Goal: Task Accomplishment & Management: Manage account settings

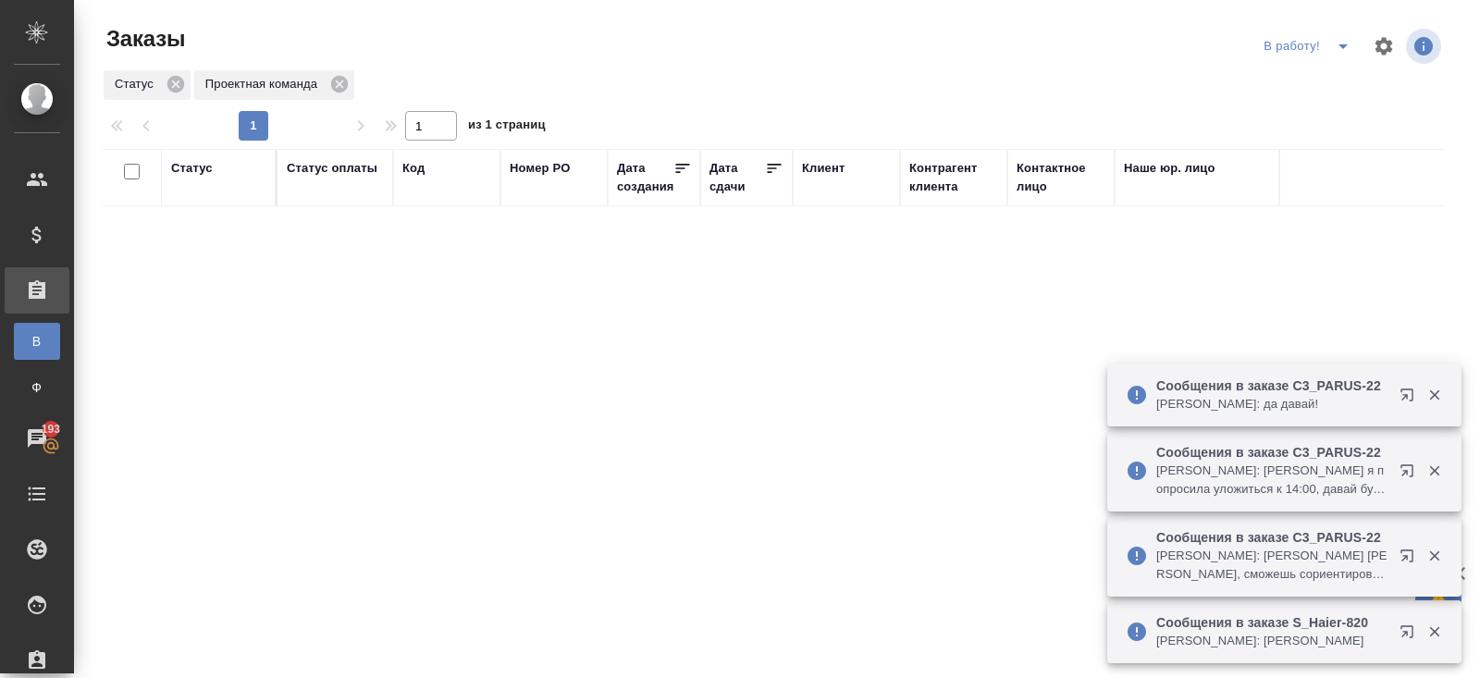
click at [1379, 443] on p "Сообщения в заказе C3_PARUS-22" at bounding box center [1271, 452] width 231 height 19
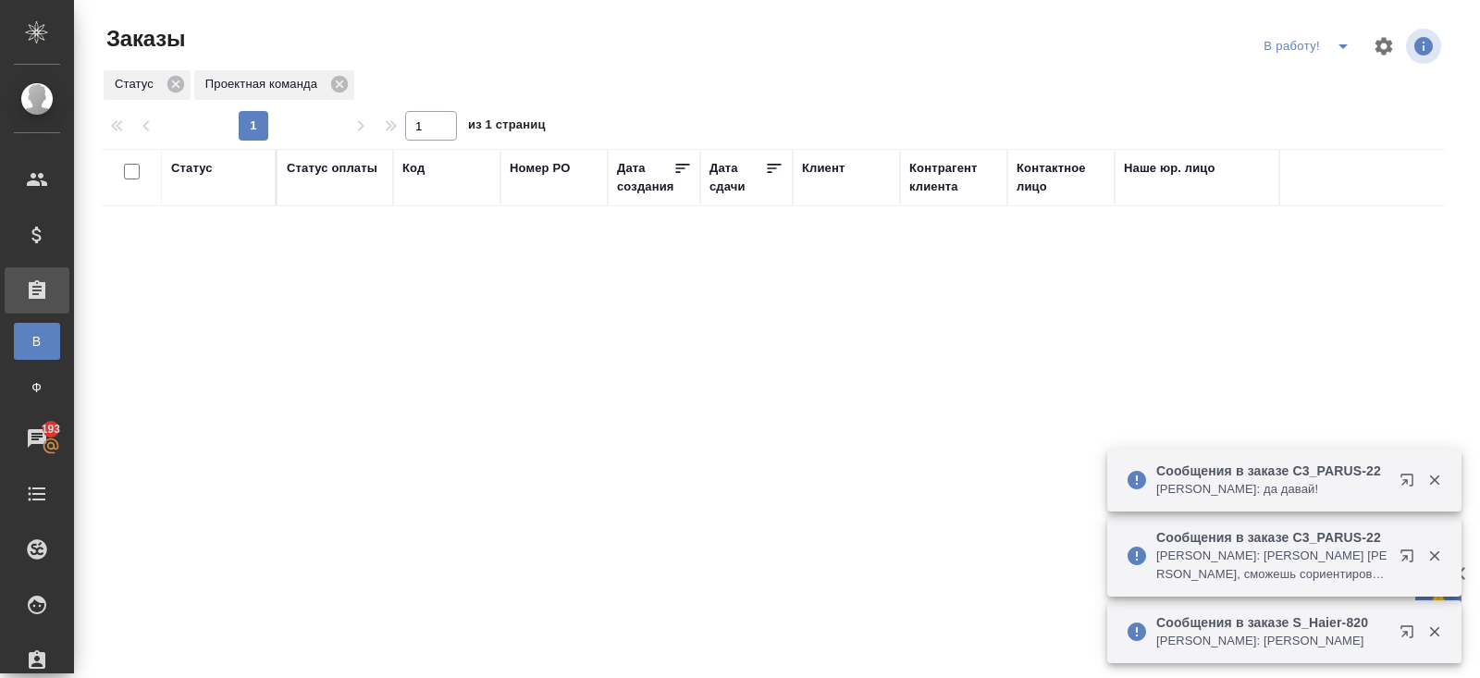
click at [1403, 615] on button "button" at bounding box center [1411, 635] width 44 height 44
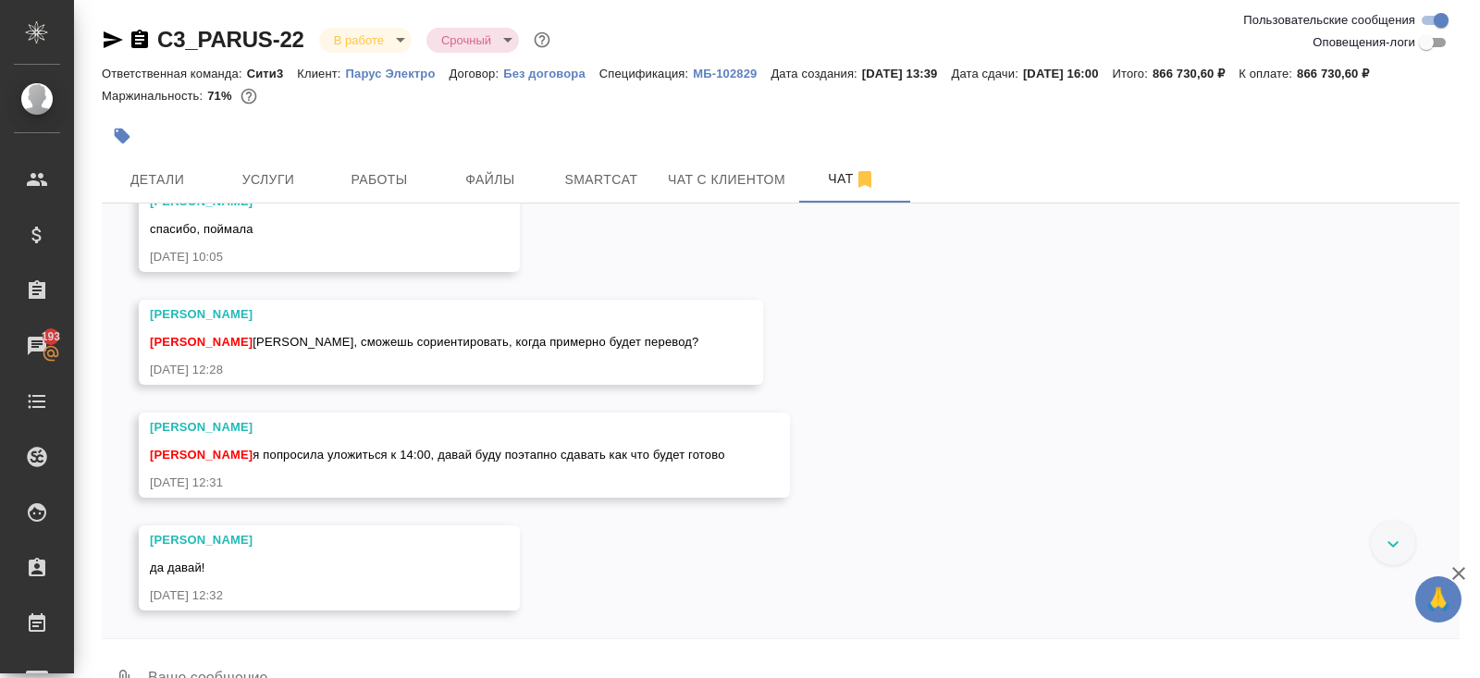
scroll to position [27262, 0]
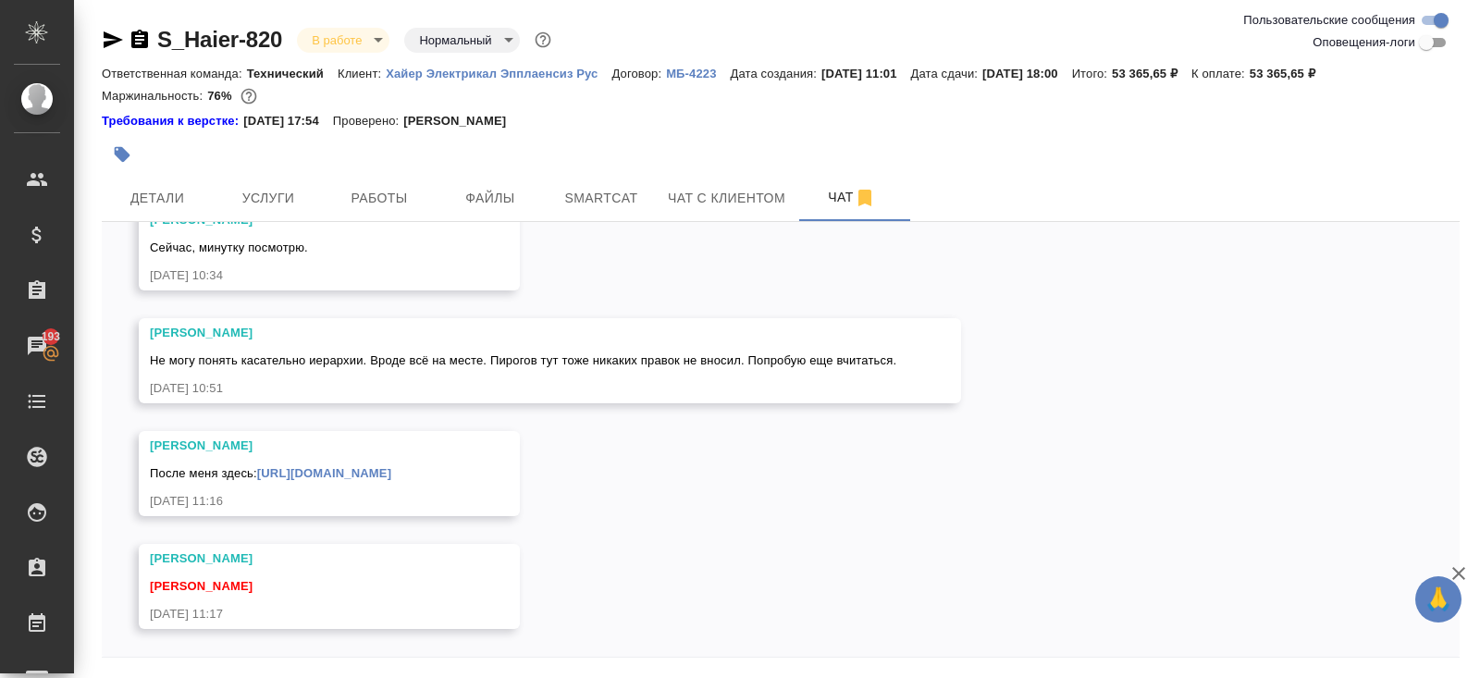
scroll to position [62, 0]
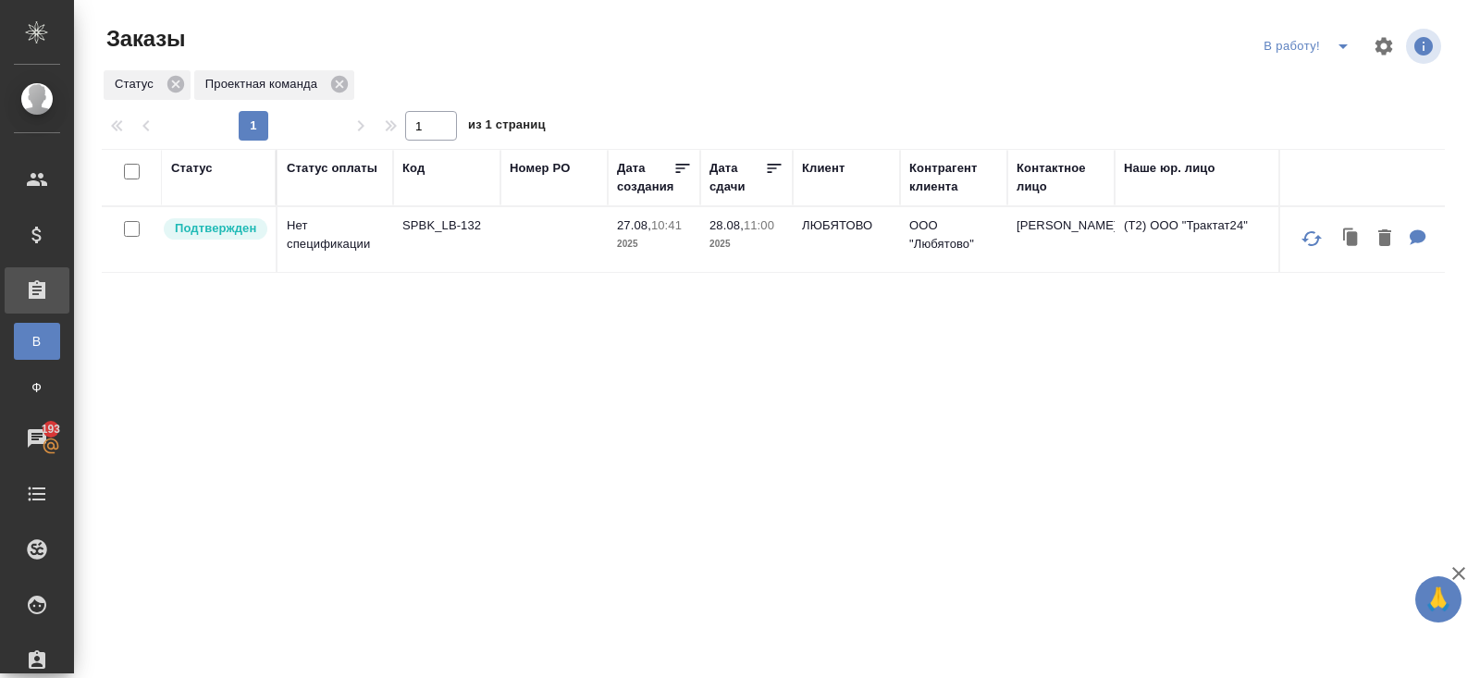
click at [1354, 50] on span "split button" at bounding box center [1343, 46] width 28 height 22
click at [1316, 124] on li "начислить" at bounding box center [1309, 113] width 103 height 30
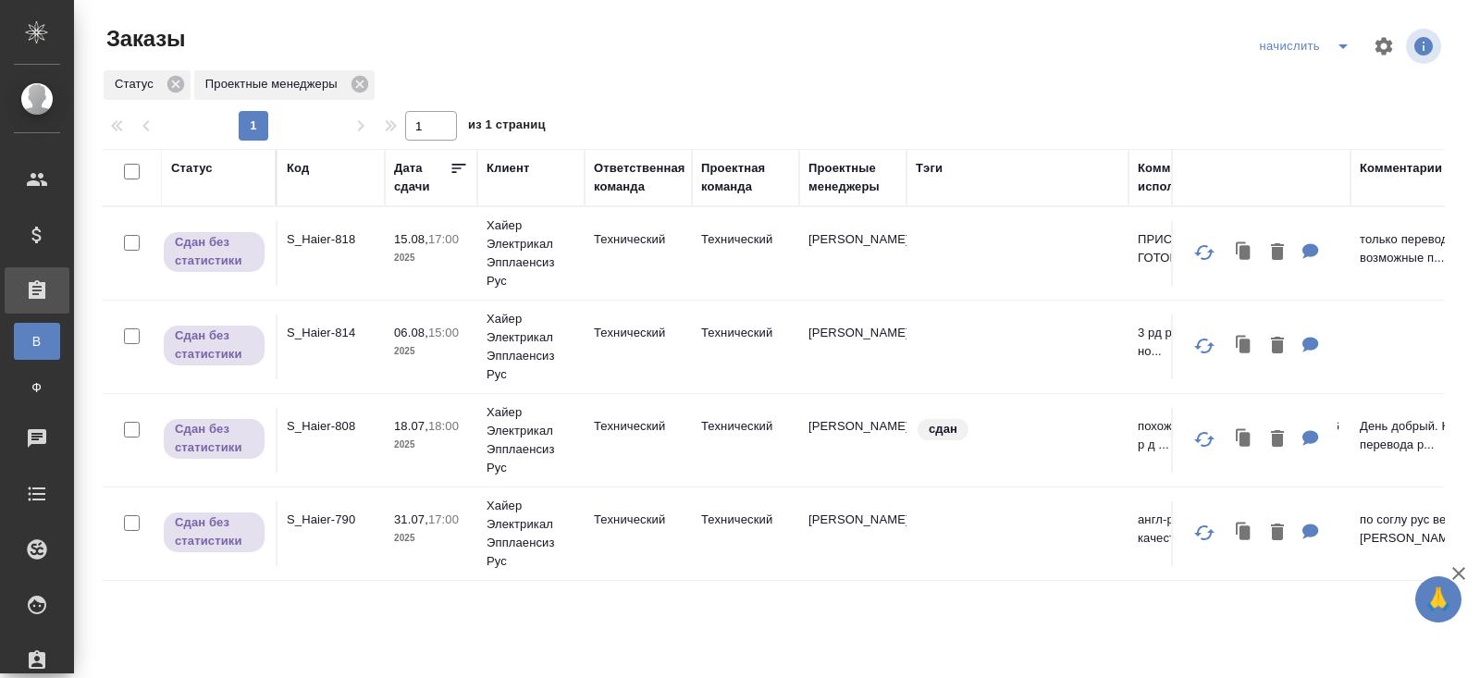
click at [1341, 57] on button "split button" at bounding box center [1343, 46] width 37 height 30
click at [1313, 109] on li "ПМ" at bounding box center [1307, 113] width 108 height 30
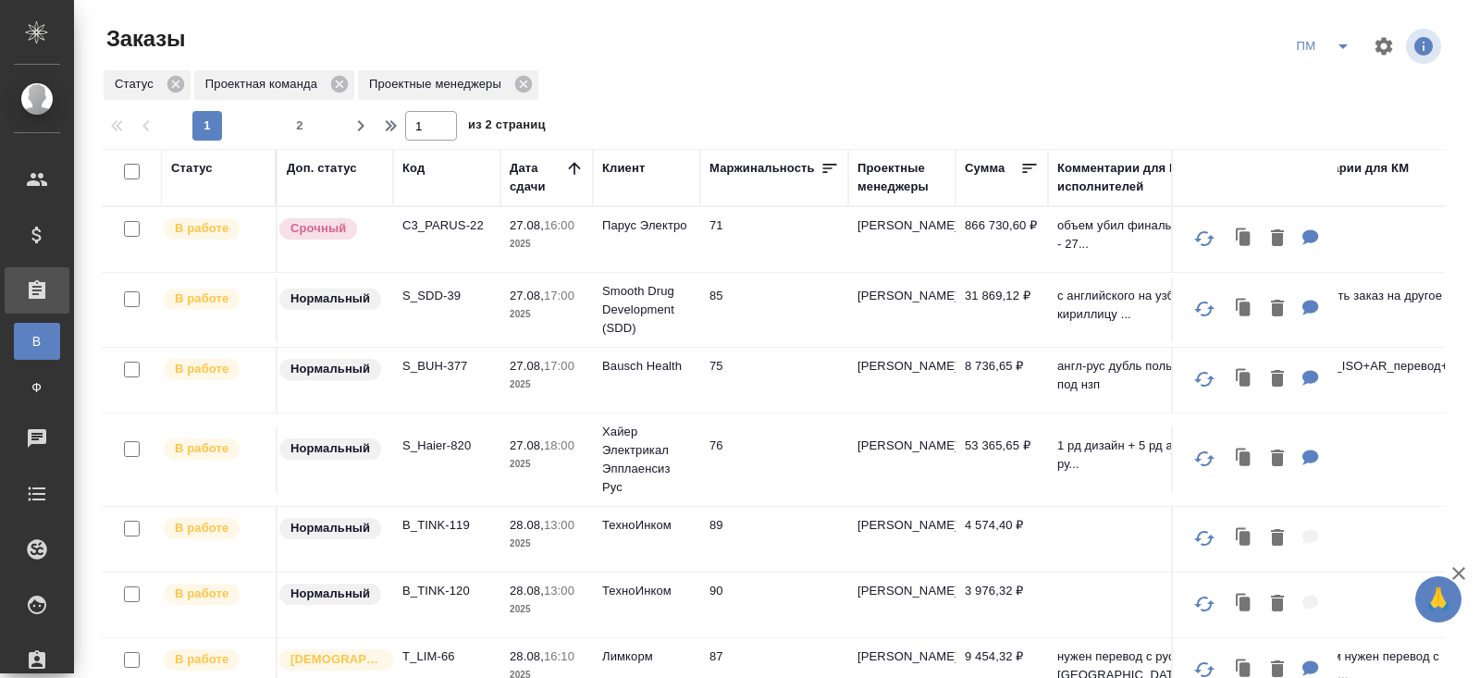
click at [432, 298] on p "S_SDD-39" at bounding box center [446, 296] width 89 height 19
click at [1339, 45] on icon "split button" at bounding box center [1343, 46] width 22 height 22
click at [1339, 76] on li "В работу!" at bounding box center [1324, 83] width 93 height 30
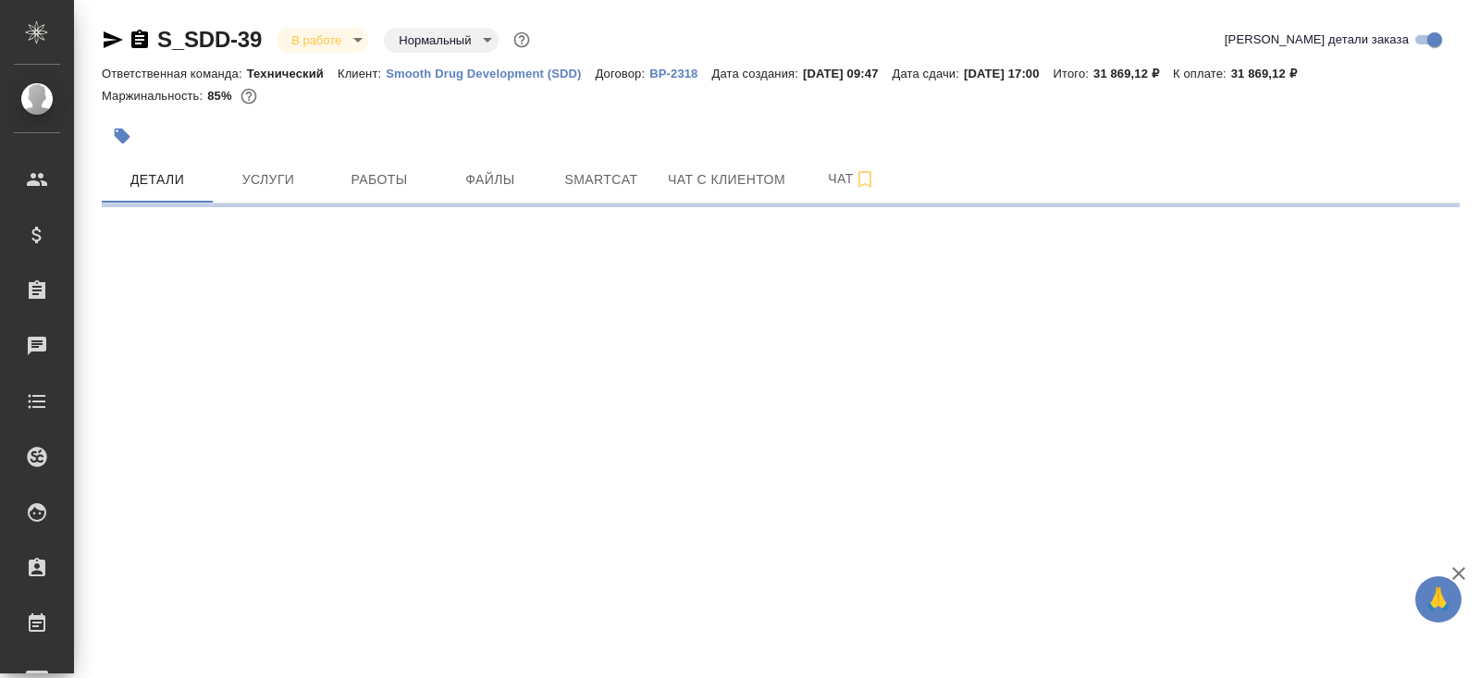
select select "RU"
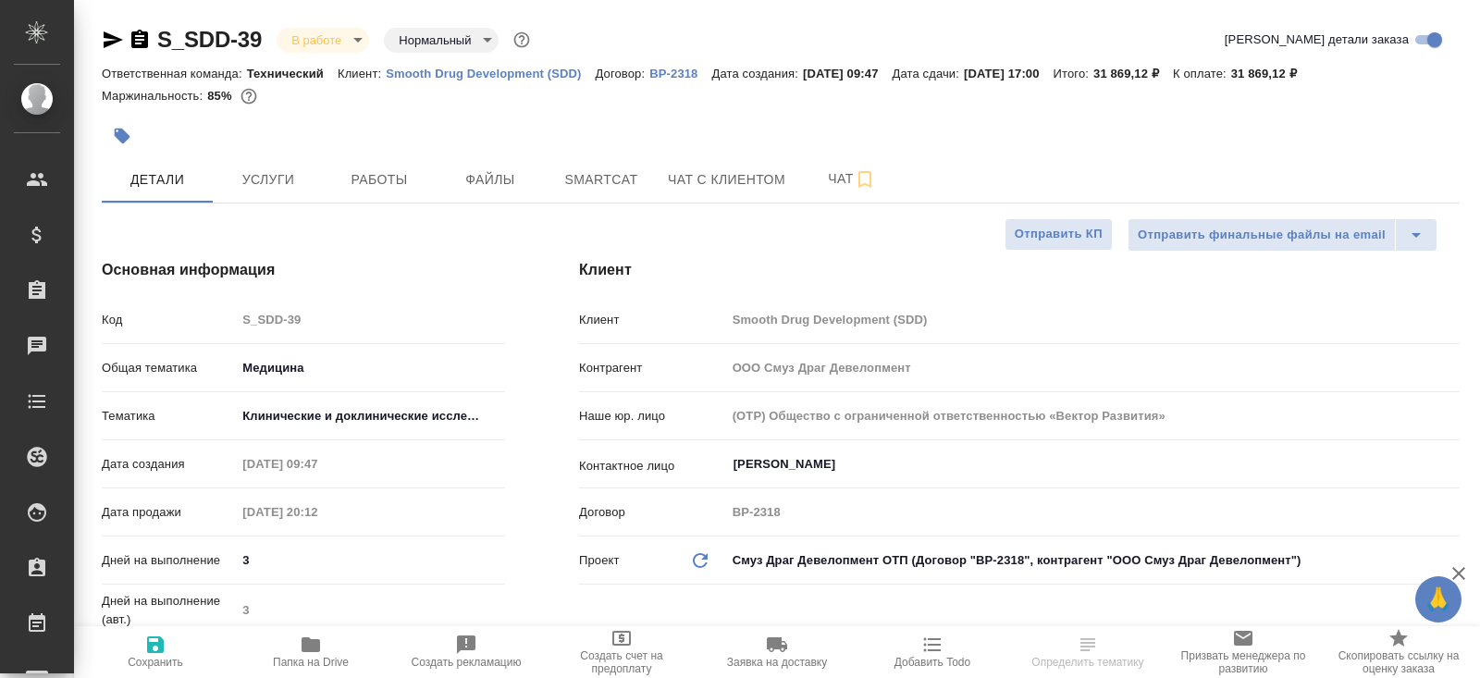
click at [580, 176] on span "Smartcat" at bounding box center [601, 179] width 89 height 23
type textarea "x"
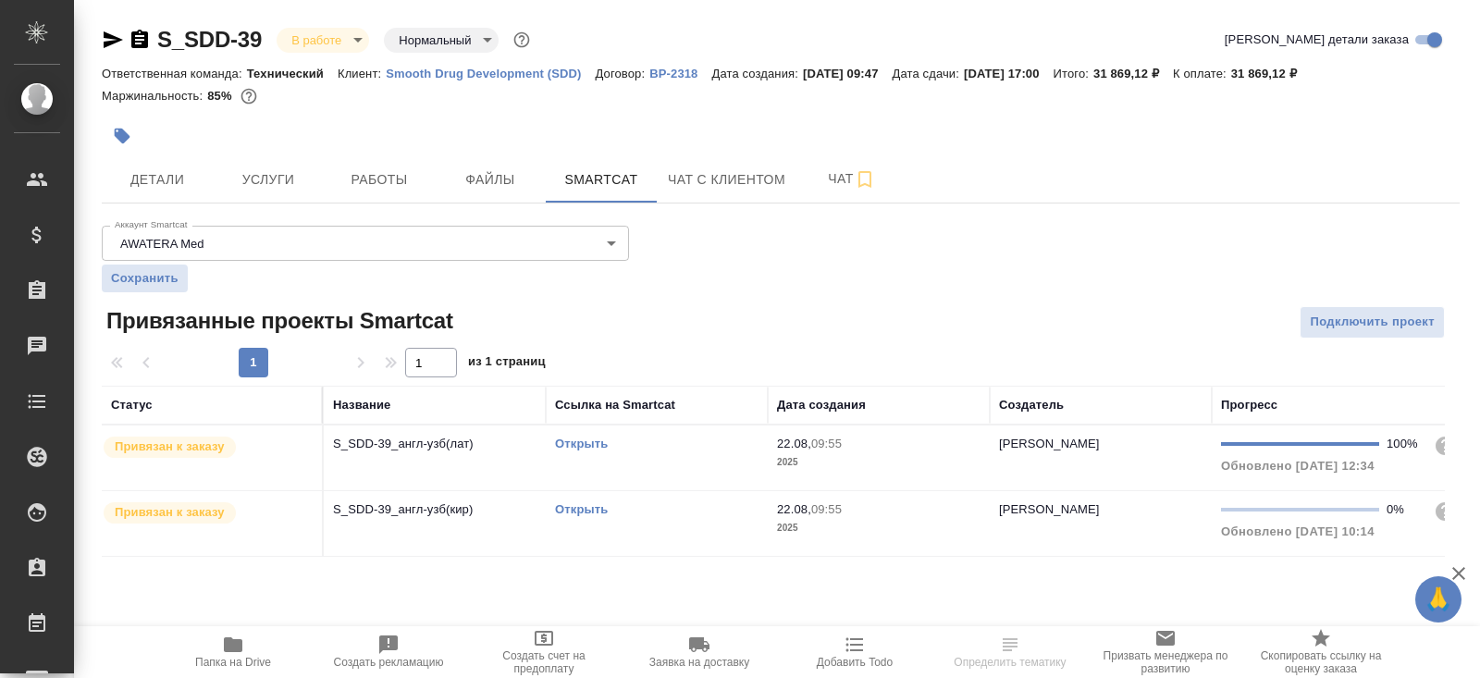
click at [674, 437] on div "Открыть" at bounding box center [657, 444] width 204 height 19
click at [854, 179] on span "Чат" at bounding box center [852, 178] width 89 height 23
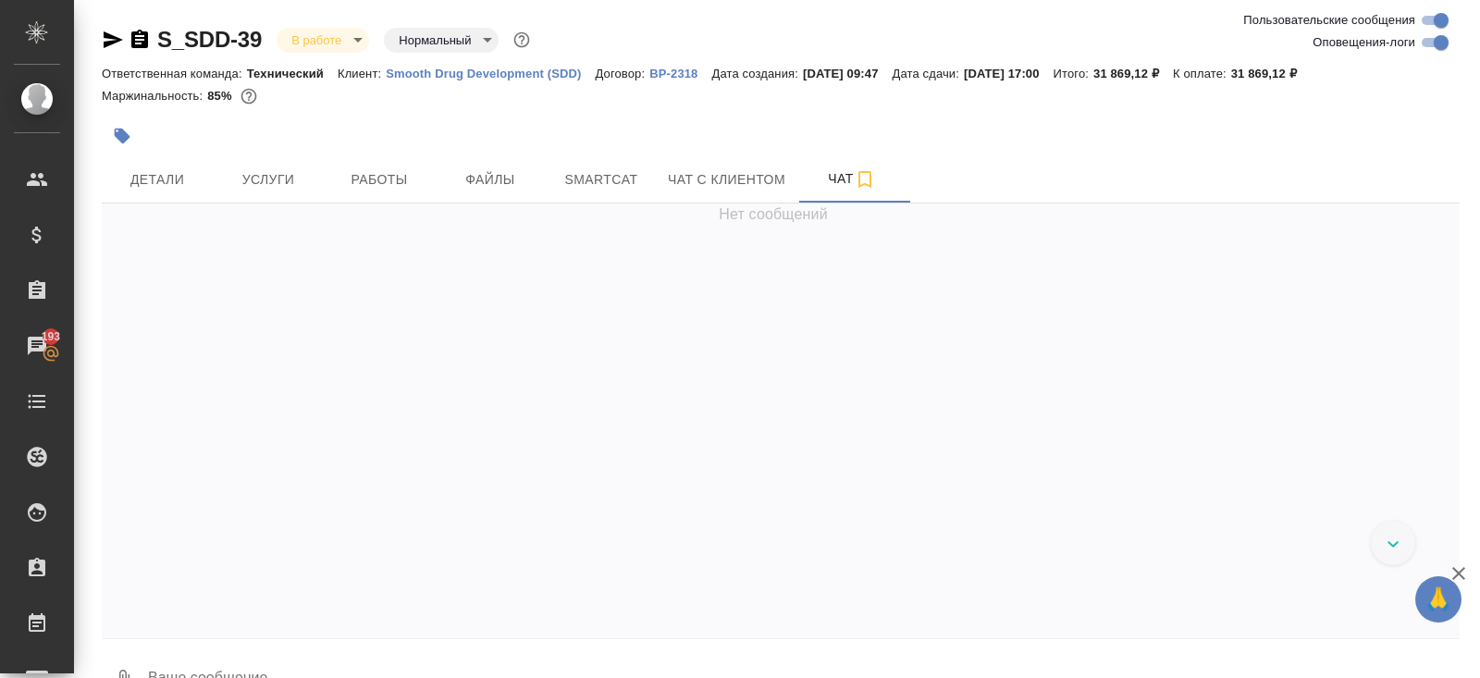
click at [1431, 43] on input "Оповещения-логи" at bounding box center [1441, 42] width 67 height 22
checkbox input "false"
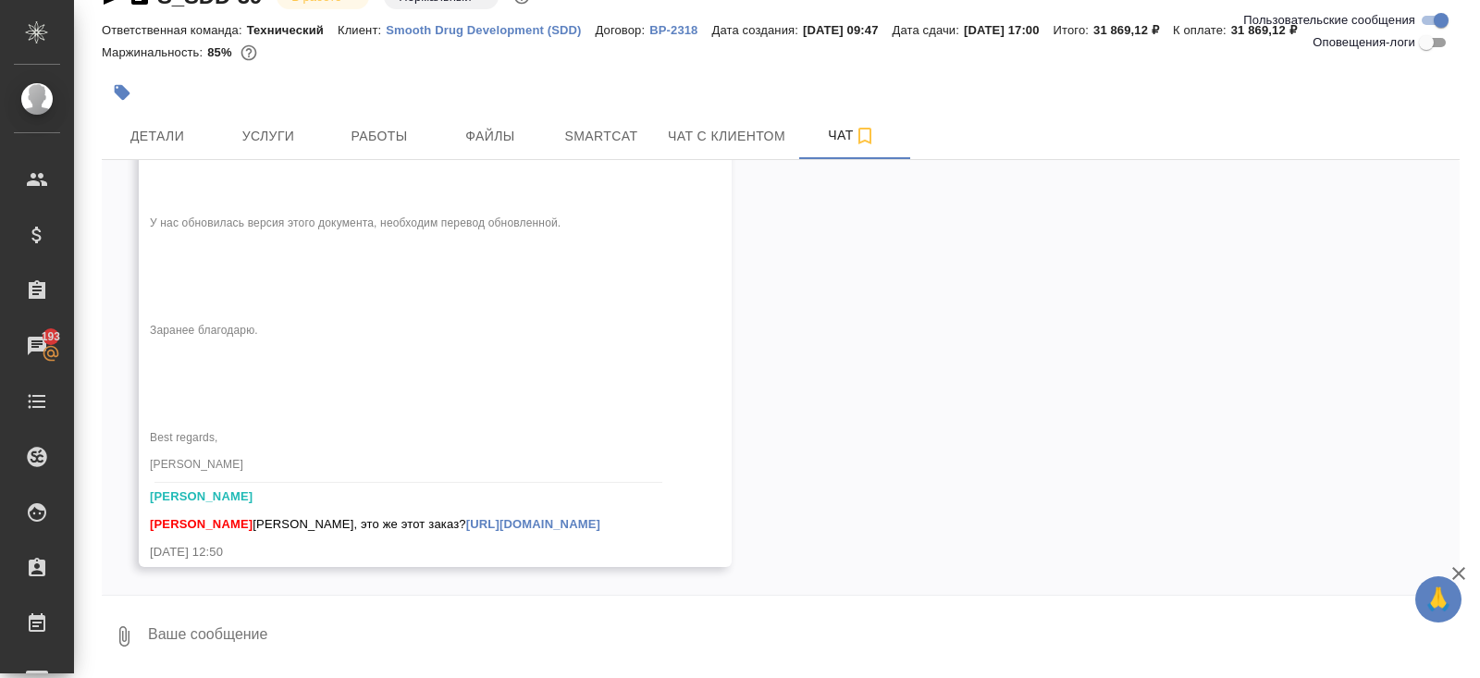
scroll to position [3895, 0]
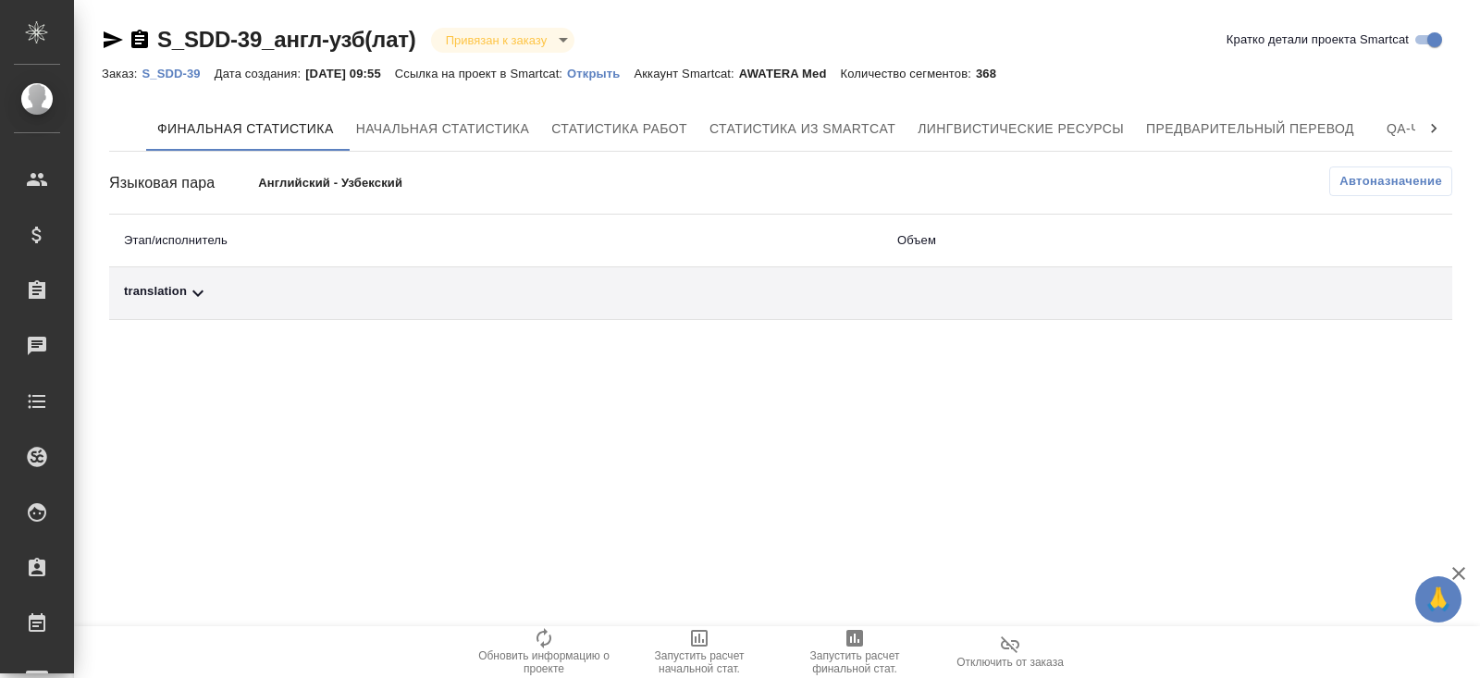
drag, startPoint x: 266, startPoint y: 284, endPoint x: 215, endPoint y: 284, distance: 51.8
click at [215, 284] on div "translation" at bounding box center [496, 293] width 744 height 22
click at [1378, 187] on span "Автоназначение" at bounding box center [1390, 181] width 103 height 19
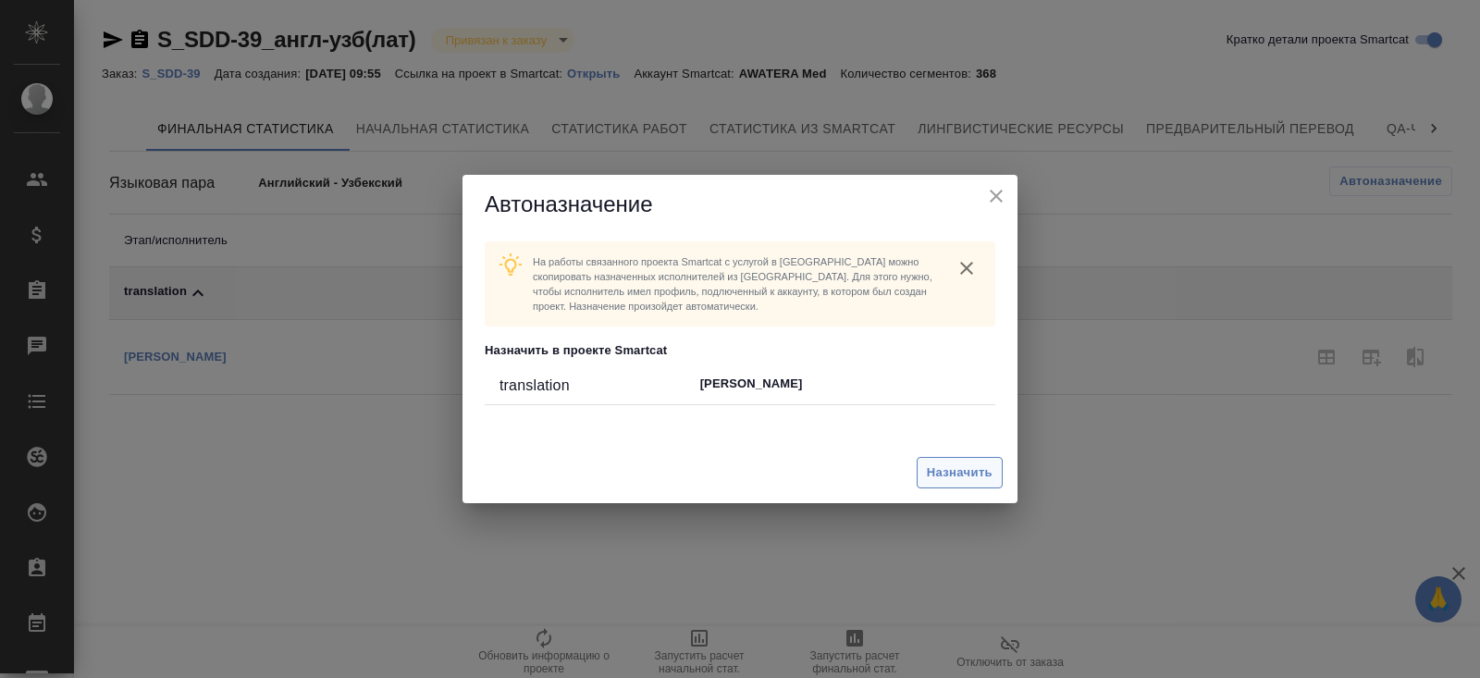
click at [970, 470] on span "Назначить" at bounding box center [960, 473] width 66 height 21
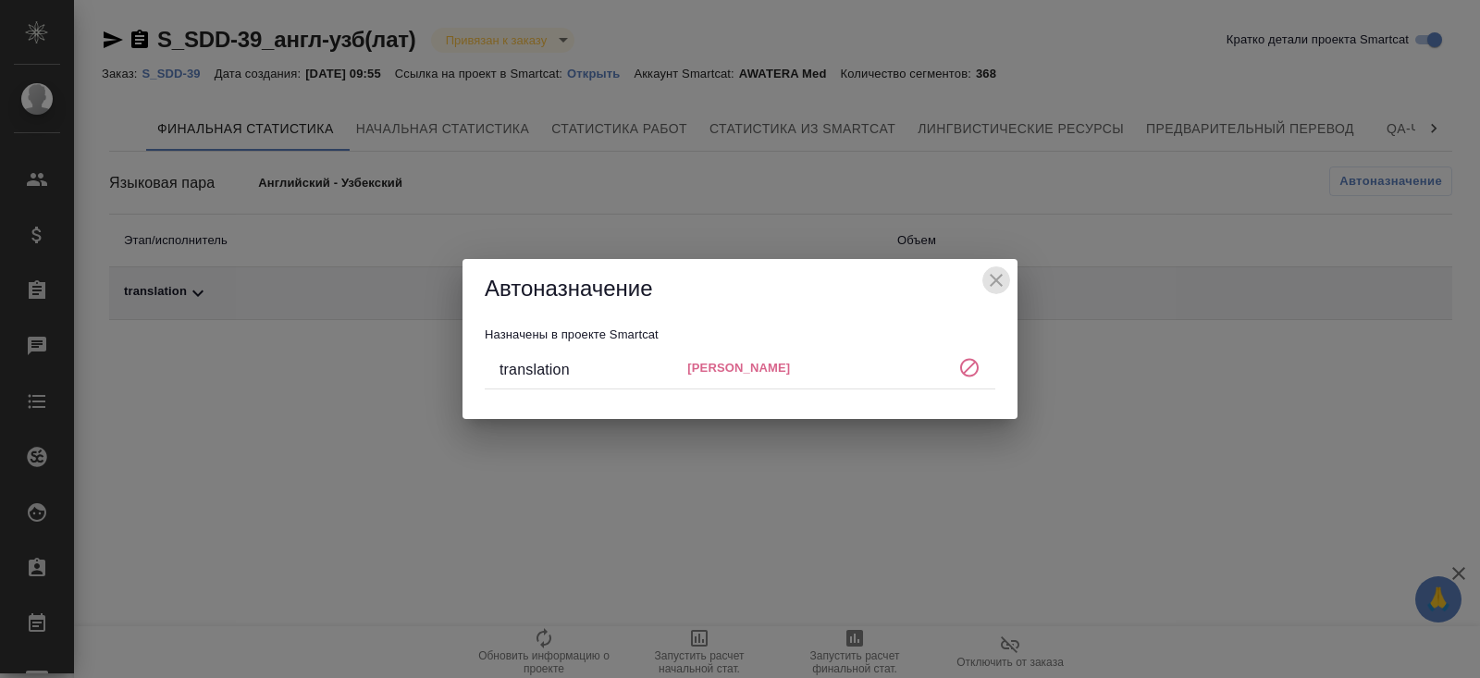
click at [1002, 276] on icon "close" at bounding box center [996, 280] width 22 height 22
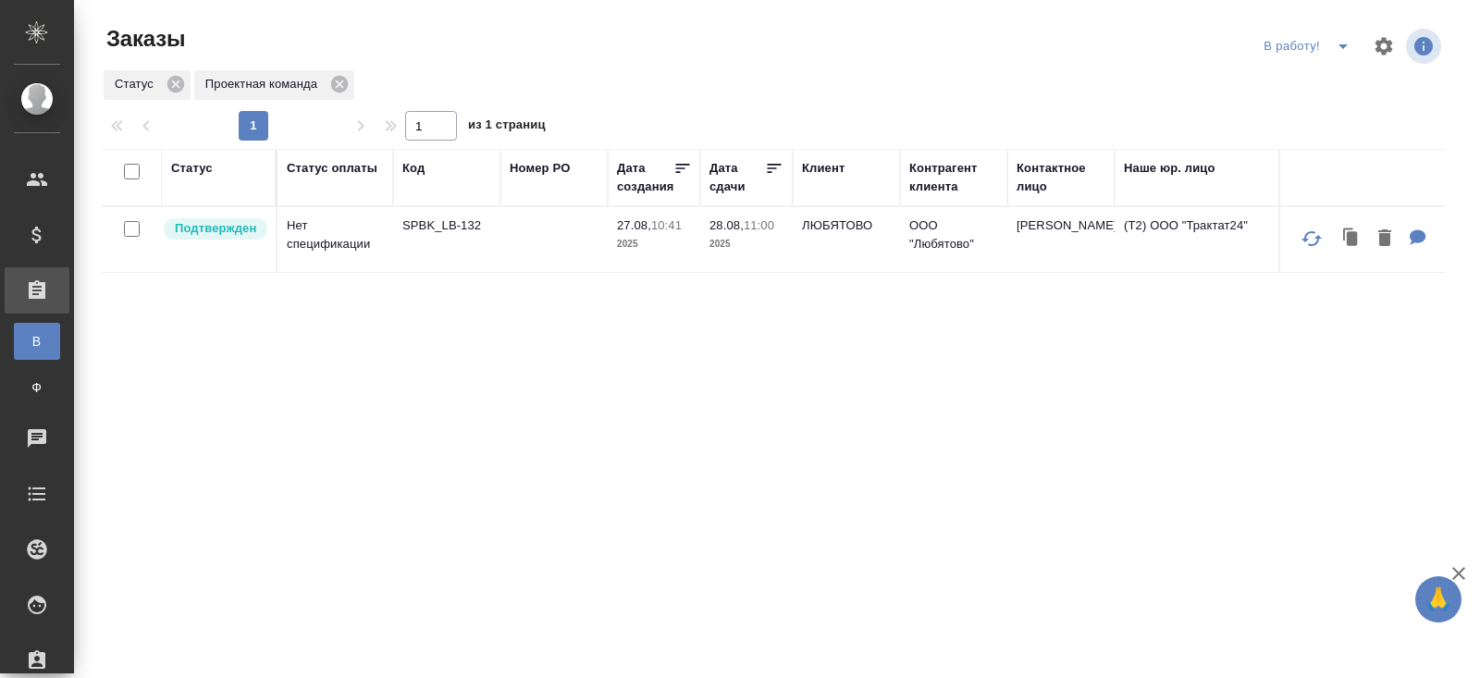
click at [1339, 51] on icon "split button" at bounding box center [1343, 46] width 22 height 22
click at [1323, 80] on li "ПМ" at bounding box center [1309, 83] width 103 height 30
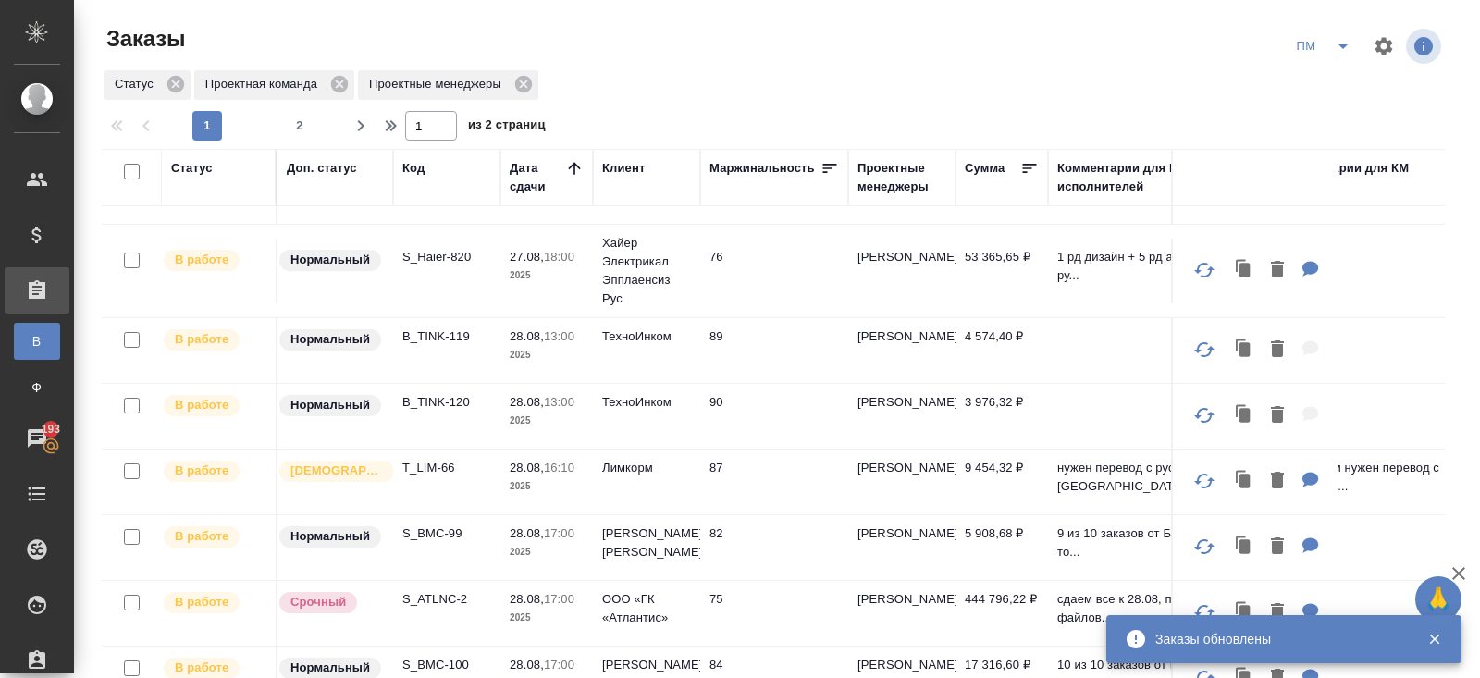
scroll to position [209, 0]
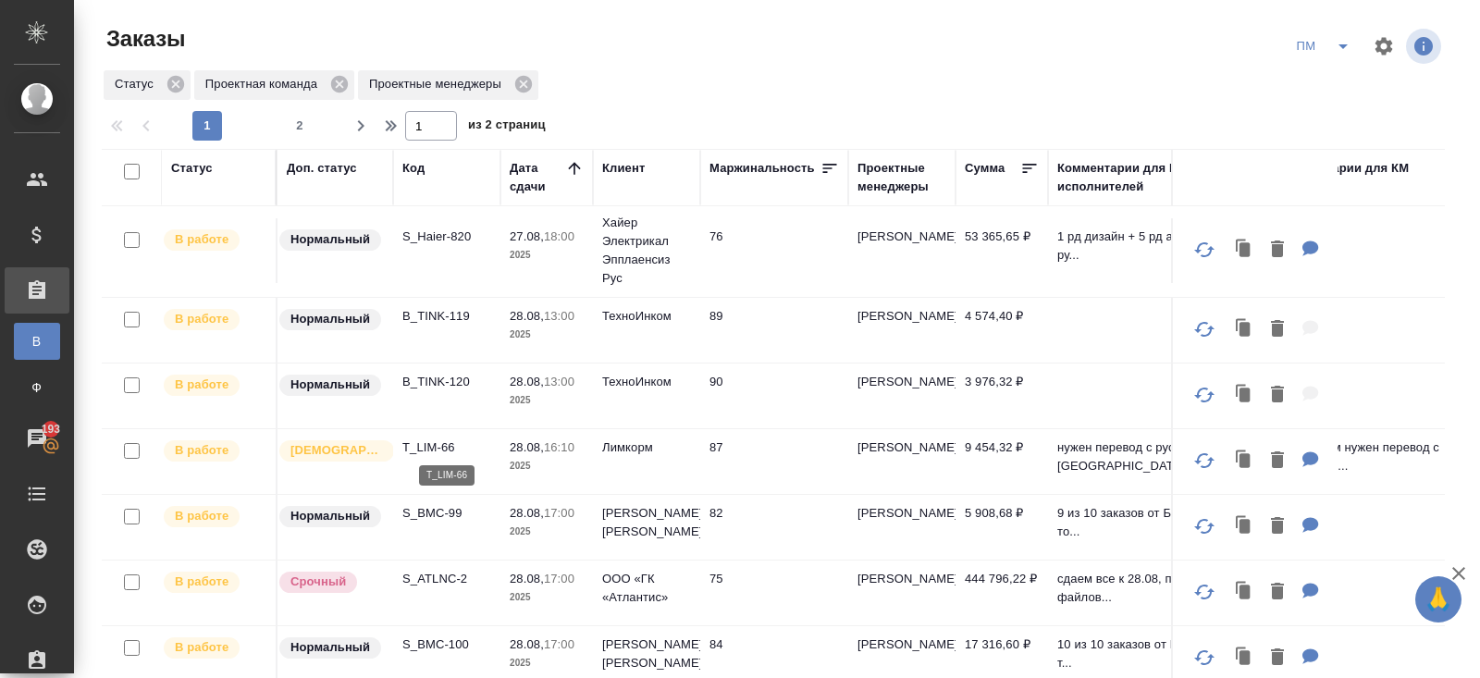
click at [431, 444] on p "T_LIM-66" at bounding box center [446, 447] width 89 height 19
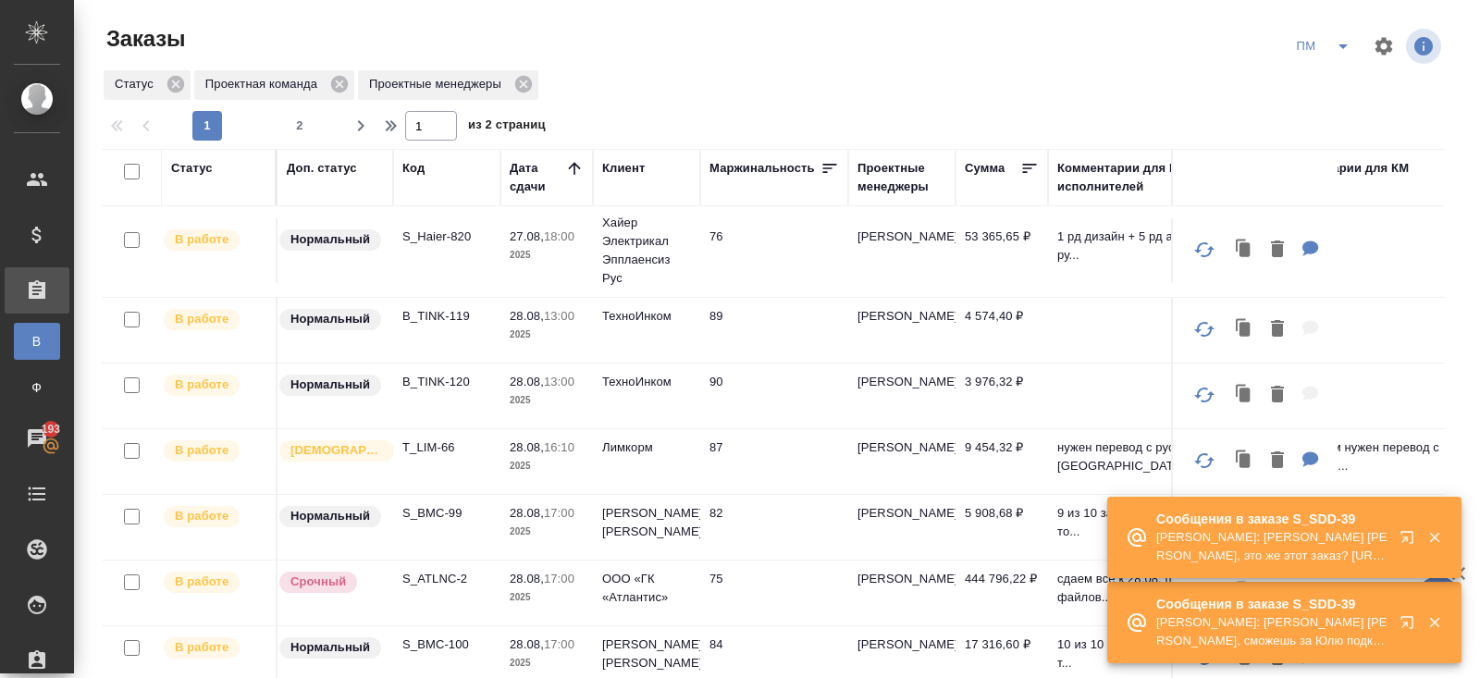
click at [1418, 621] on button "button" at bounding box center [1434, 622] width 38 height 17
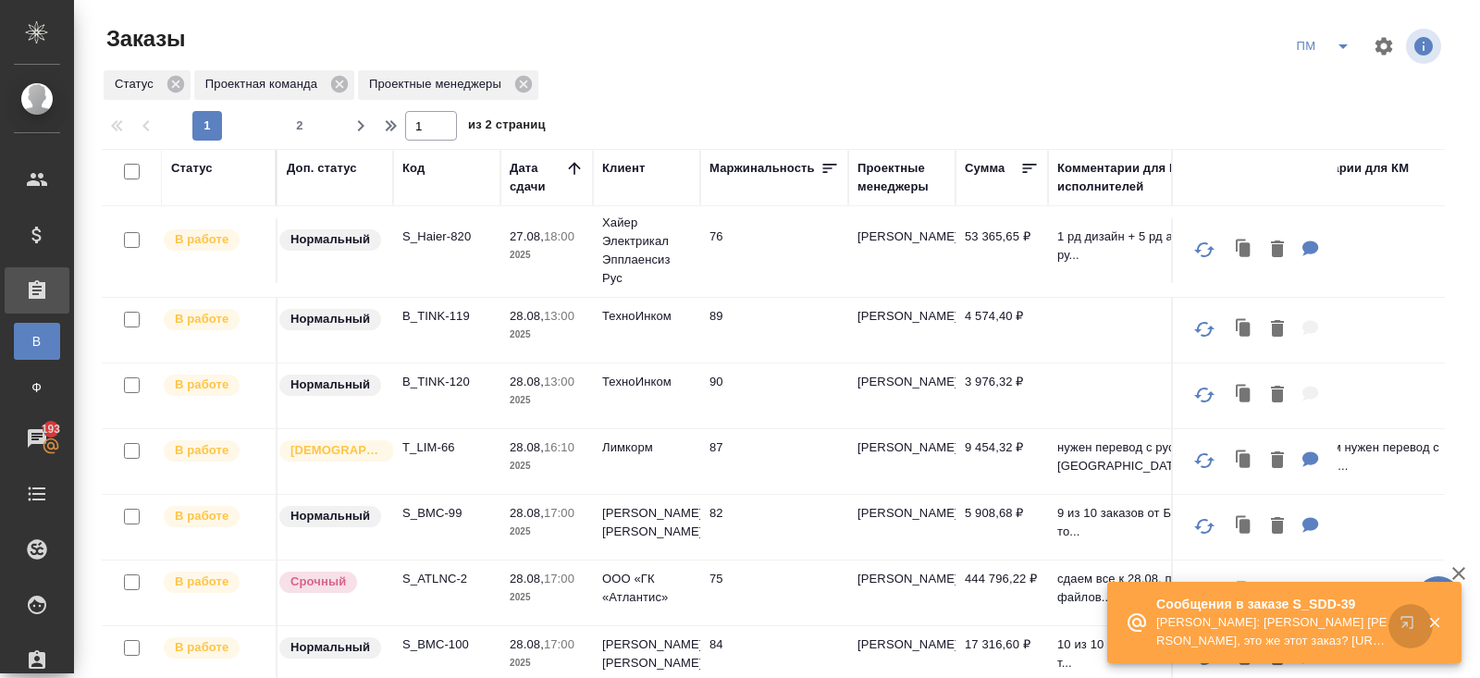
click at [1409, 623] on icon "button" at bounding box center [1411, 626] width 22 height 22
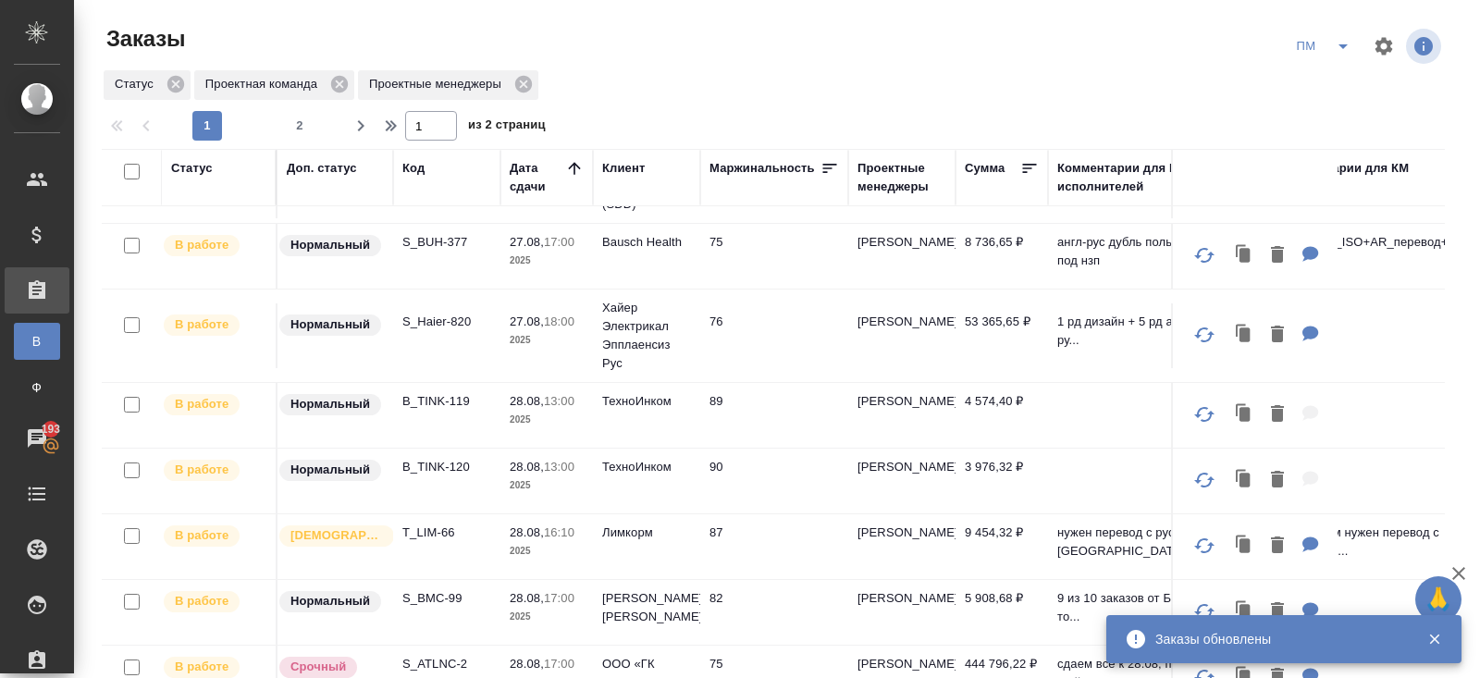
scroll to position [0, 0]
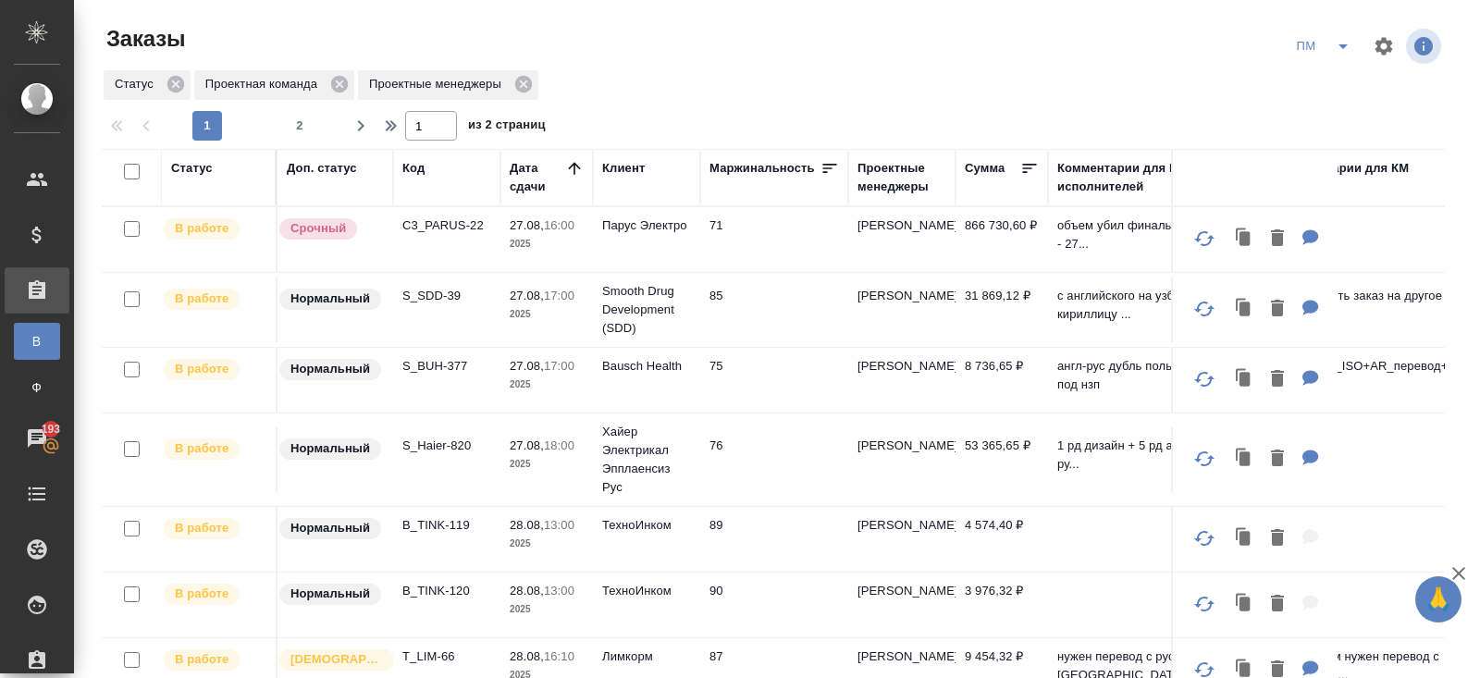
click at [1343, 50] on icon "split button" at bounding box center [1343, 46] width 22 height 22
click at [1313, 98] on li "начислить" at bounding box center [1324, 113] width 93 height 30
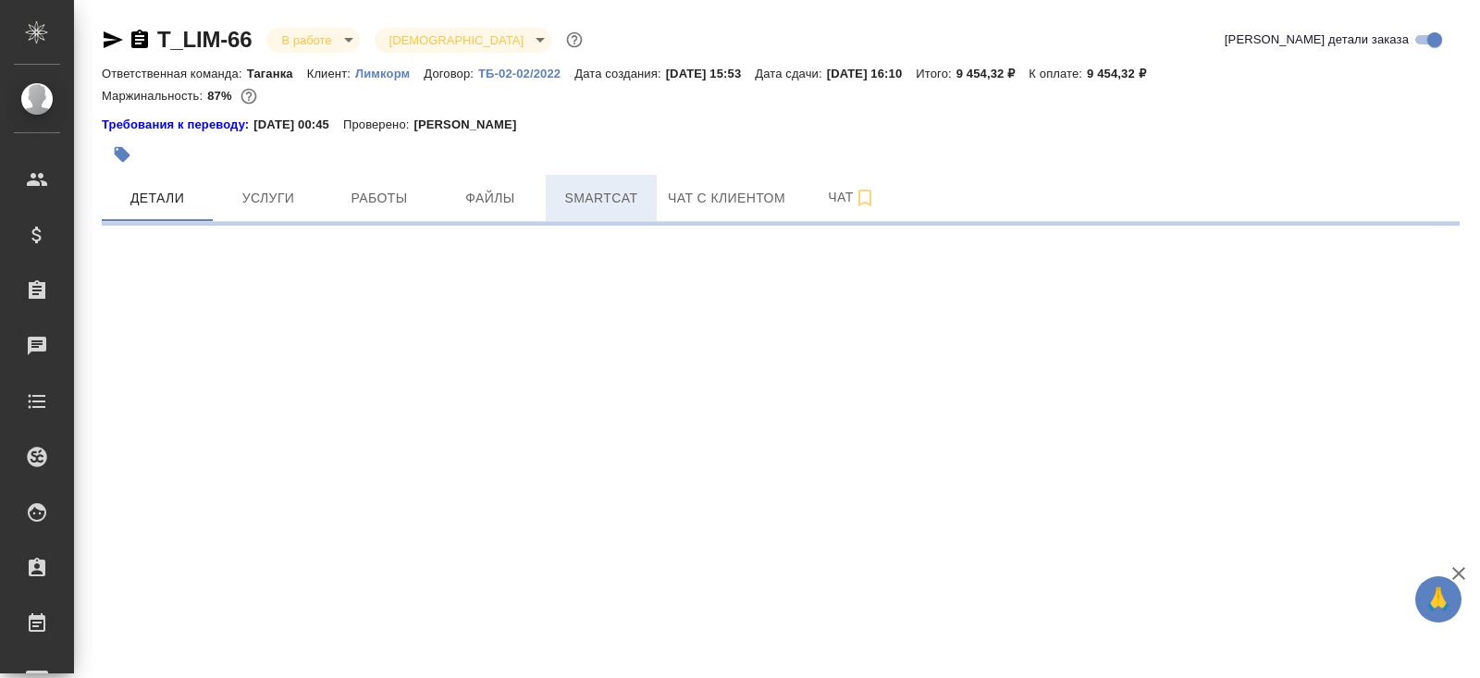
click at [599, 197] on span "Smartcat" at bounding box center [601, 198] width 89 height 23
select select "RU"
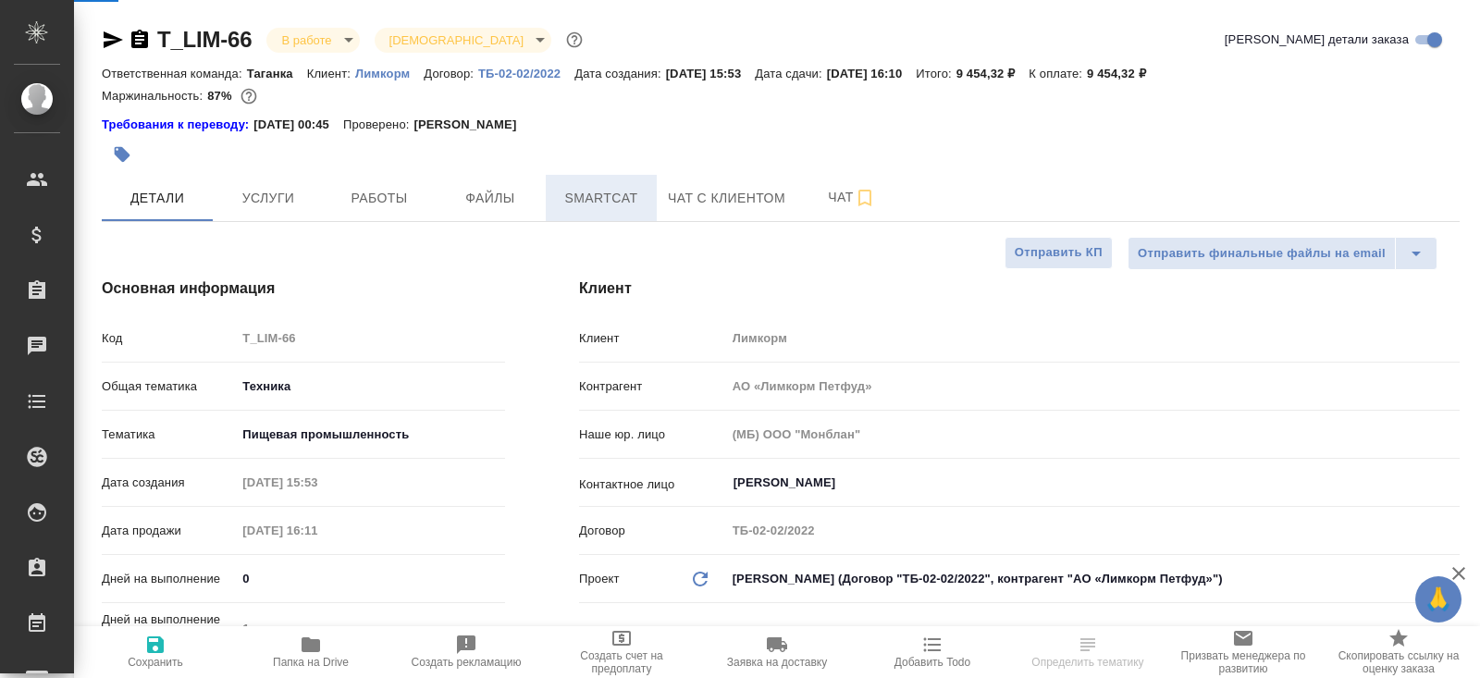
type textarea "x"
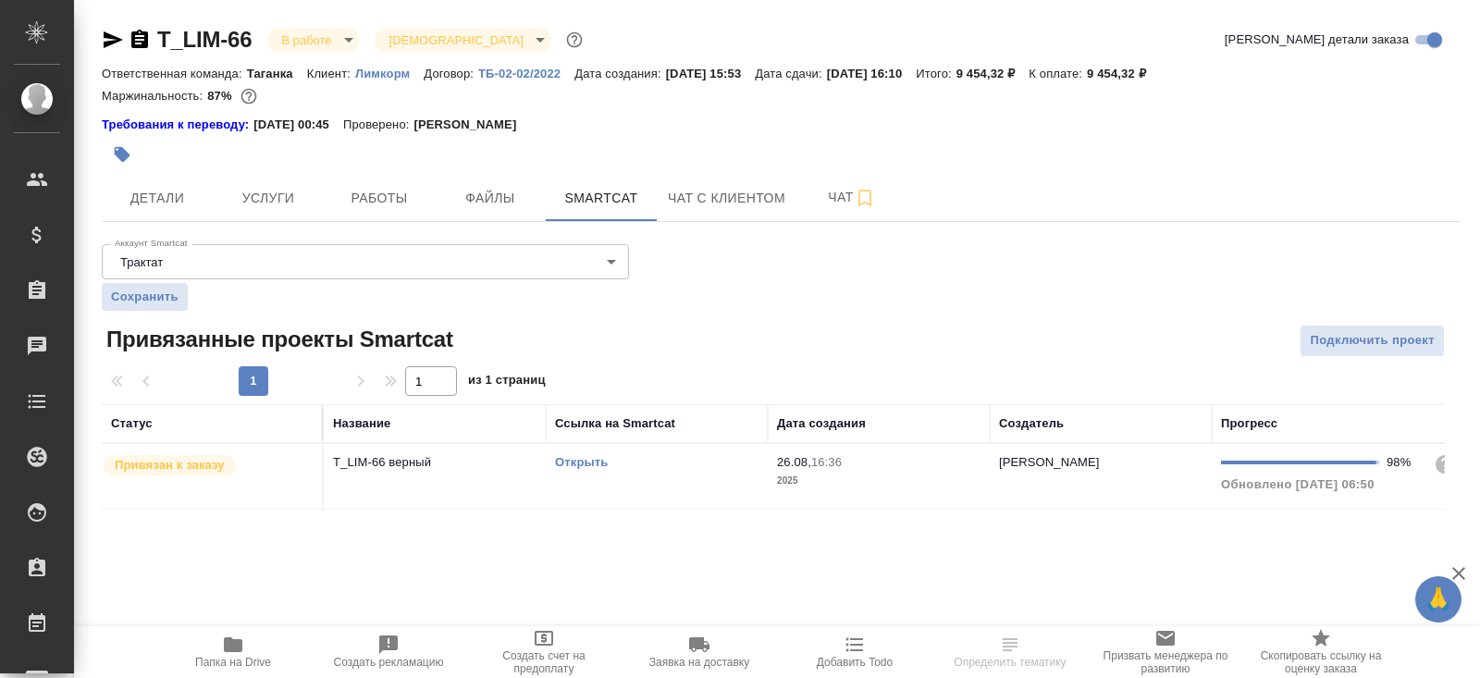
click at [575, 462] on link "Открыть" at bounding box center [581, 462] width 53 height 14
click at [241, 641] on icon "button" at bounding box center [233, 644] width 19 height 15
click at [400, 203] on span "Работы" at bounding box center [379, 198] width 89 height 23
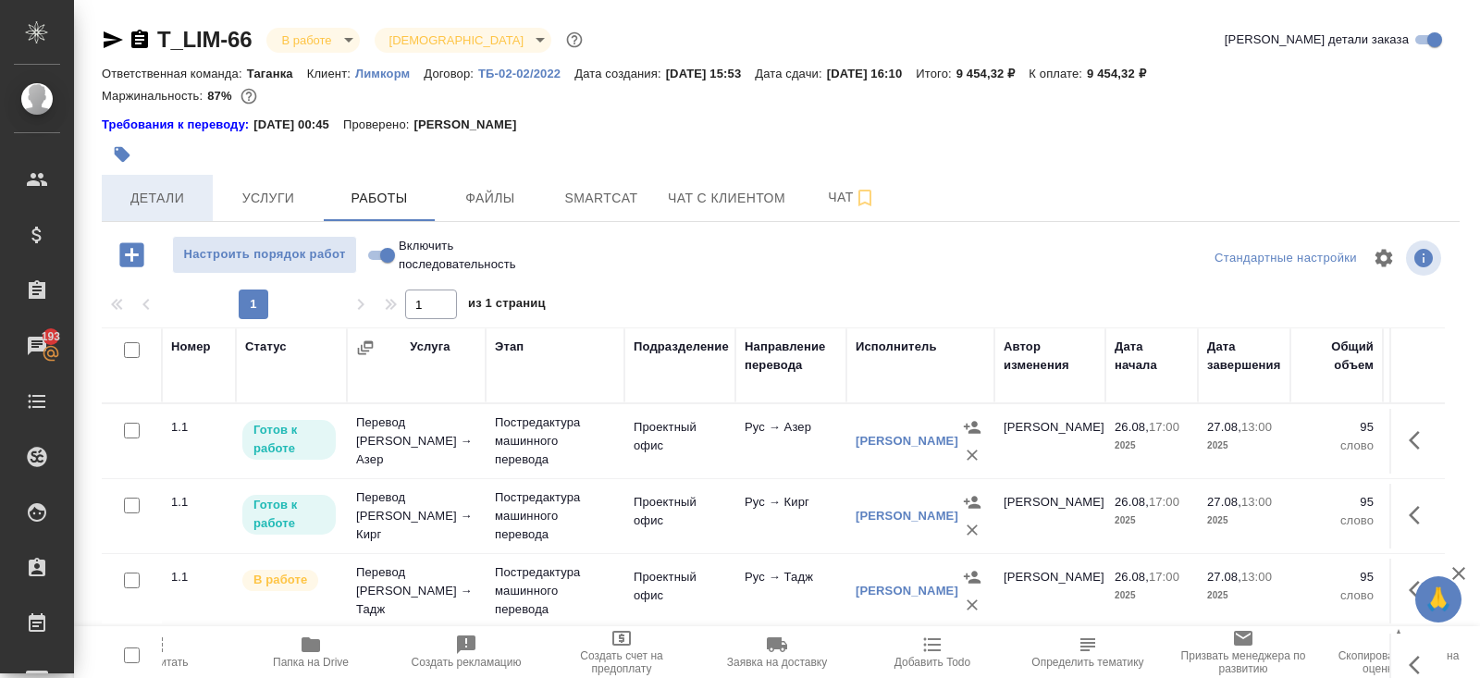
click at [171, 197] on span "Детали" at bounding box center [157, 198] width 89 height 23
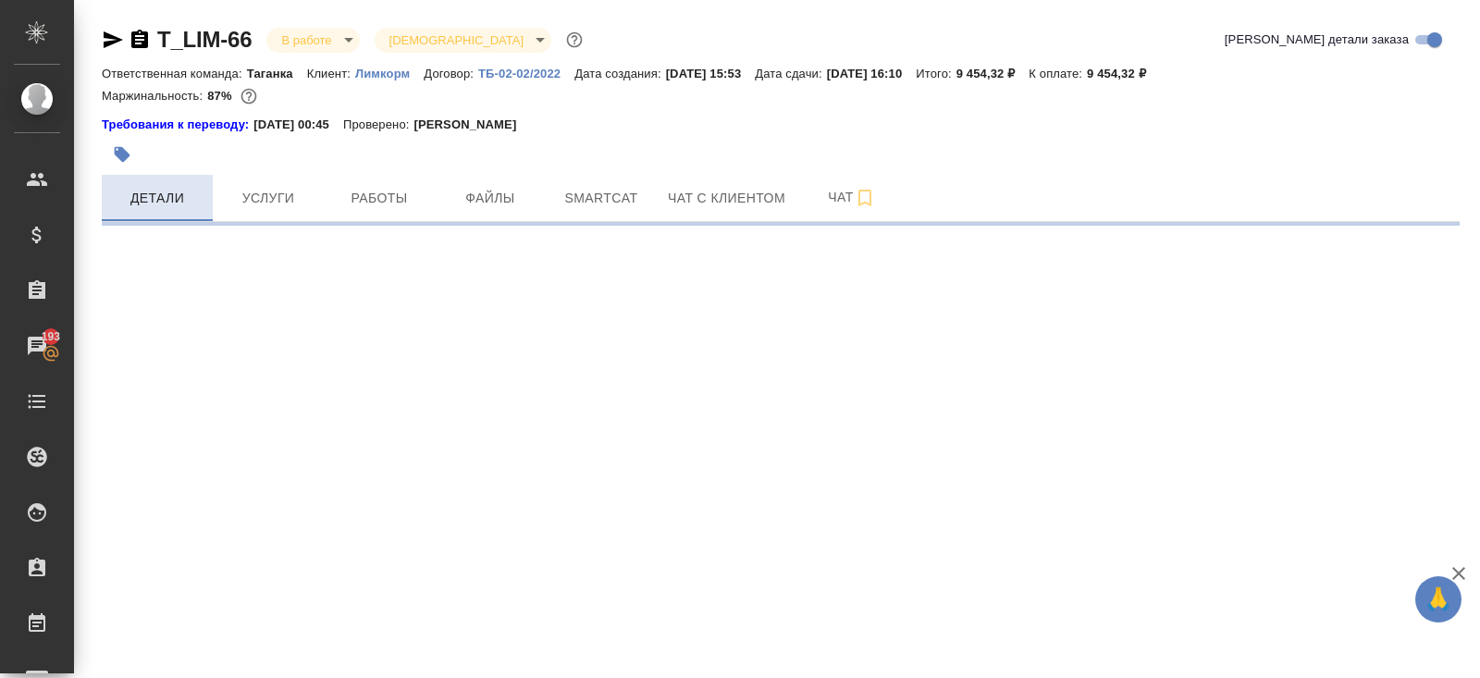
select select "RU"
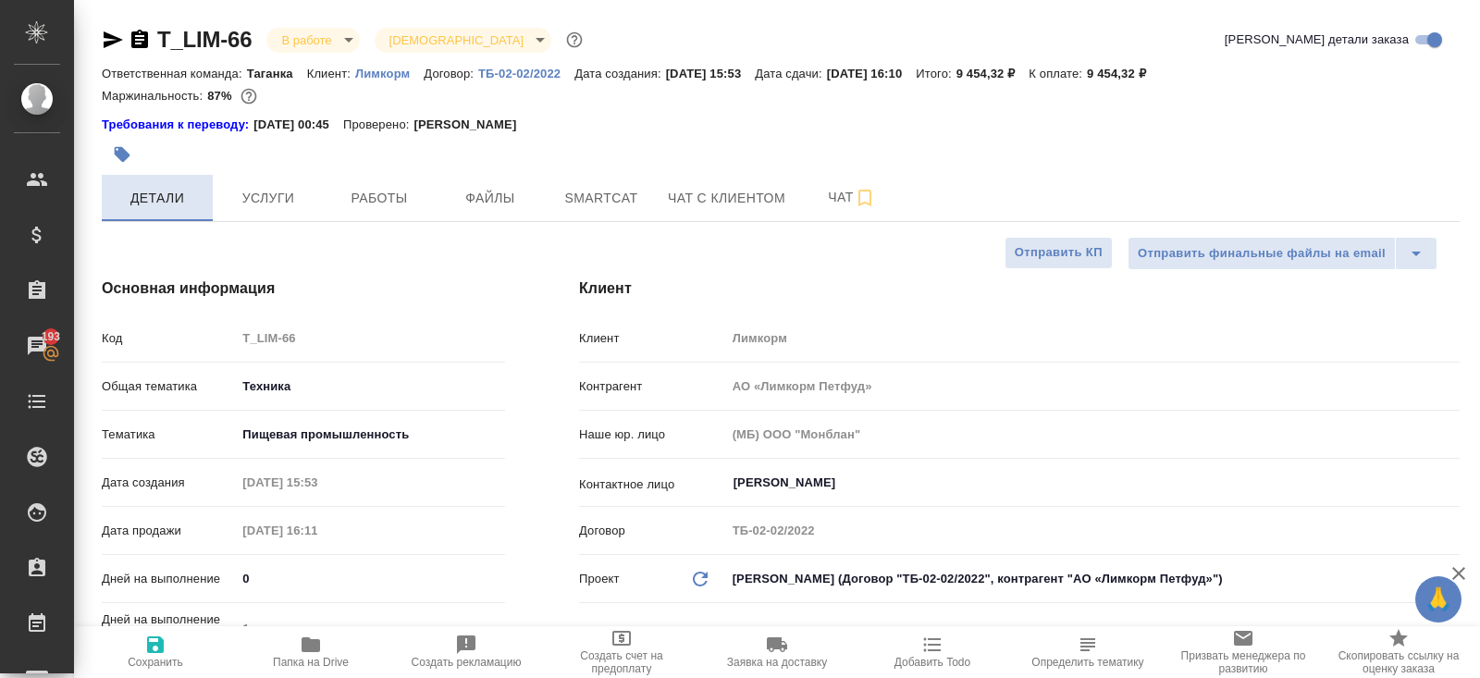
type textarea "x"
click at [282, 209] on button "Услуги" at bounding box center [268, 198] width 111 height 46
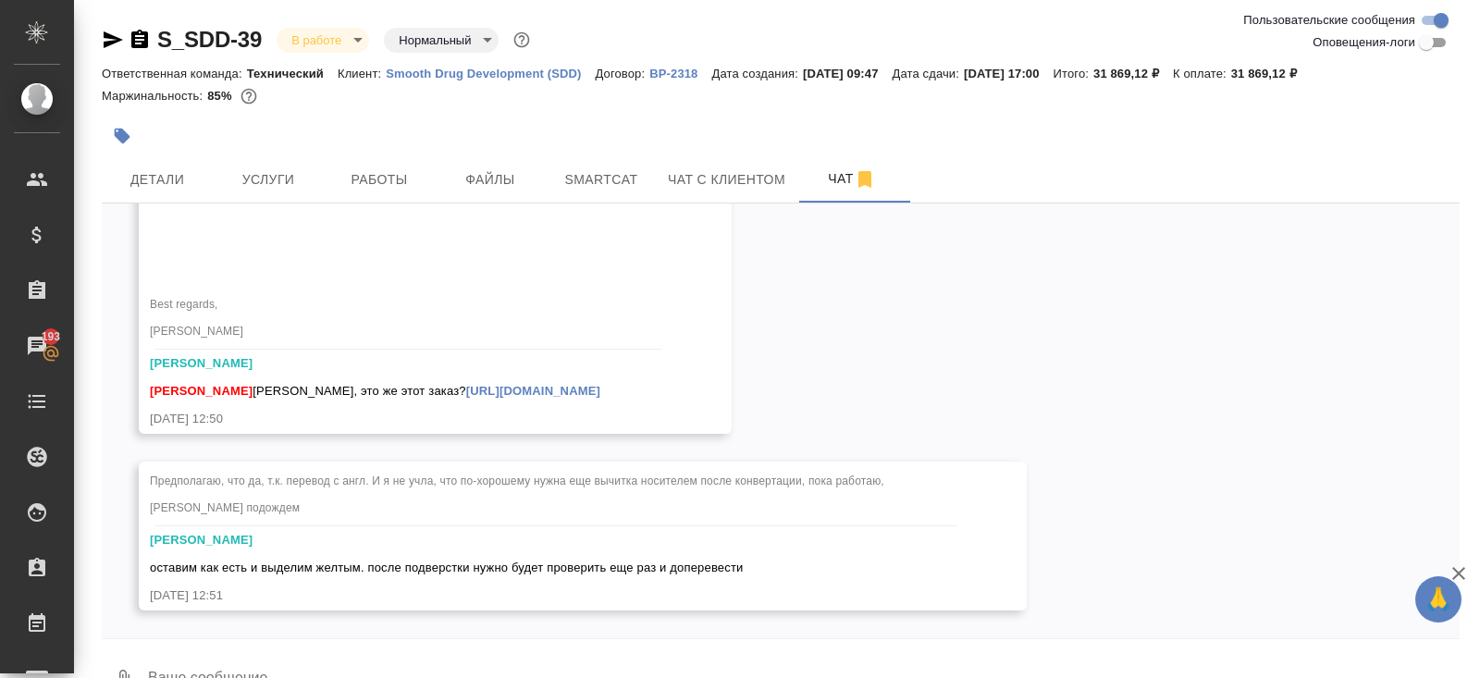
scroll to position [43, 0]
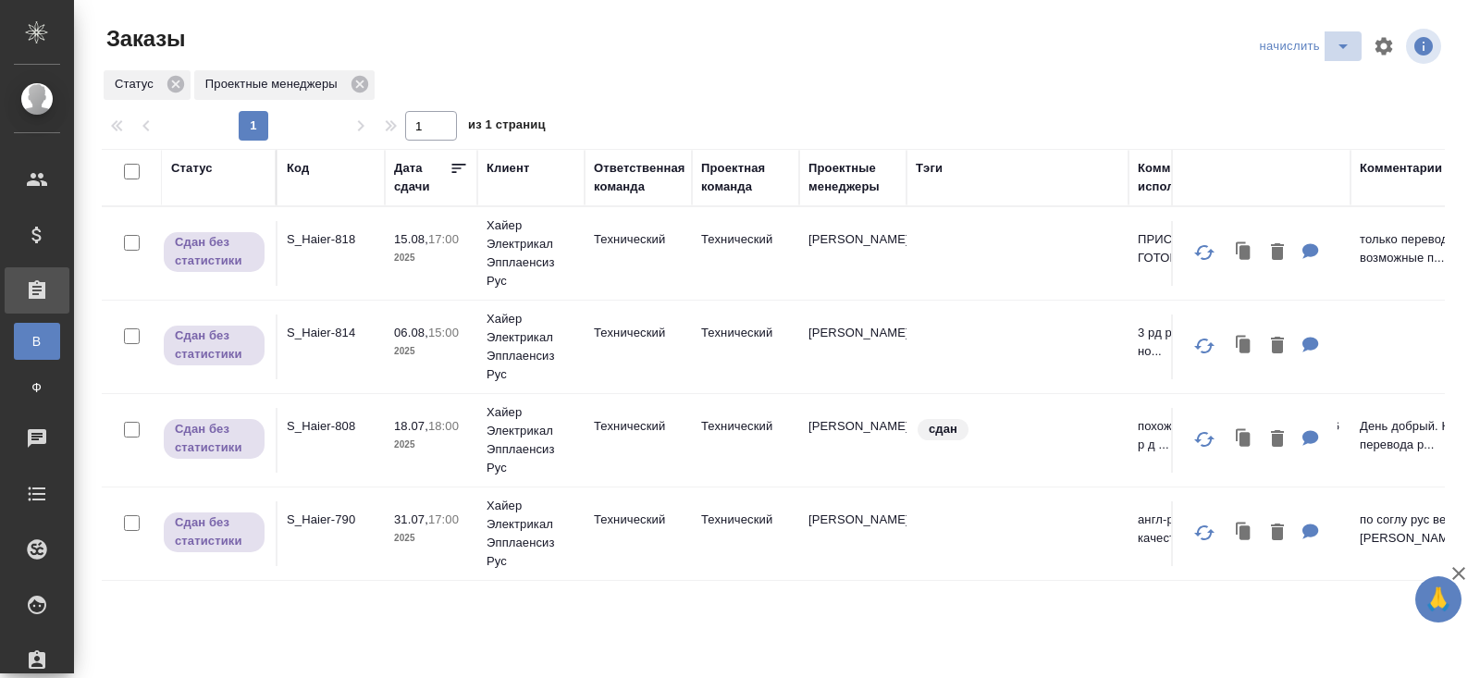
click at [1340, 49] on icon "split button" at bounding box center [1343, 46] width 22 height 22
click at [1327, 82] on li "В работу!" at bounding box center [1307, 83] width 108 height 30
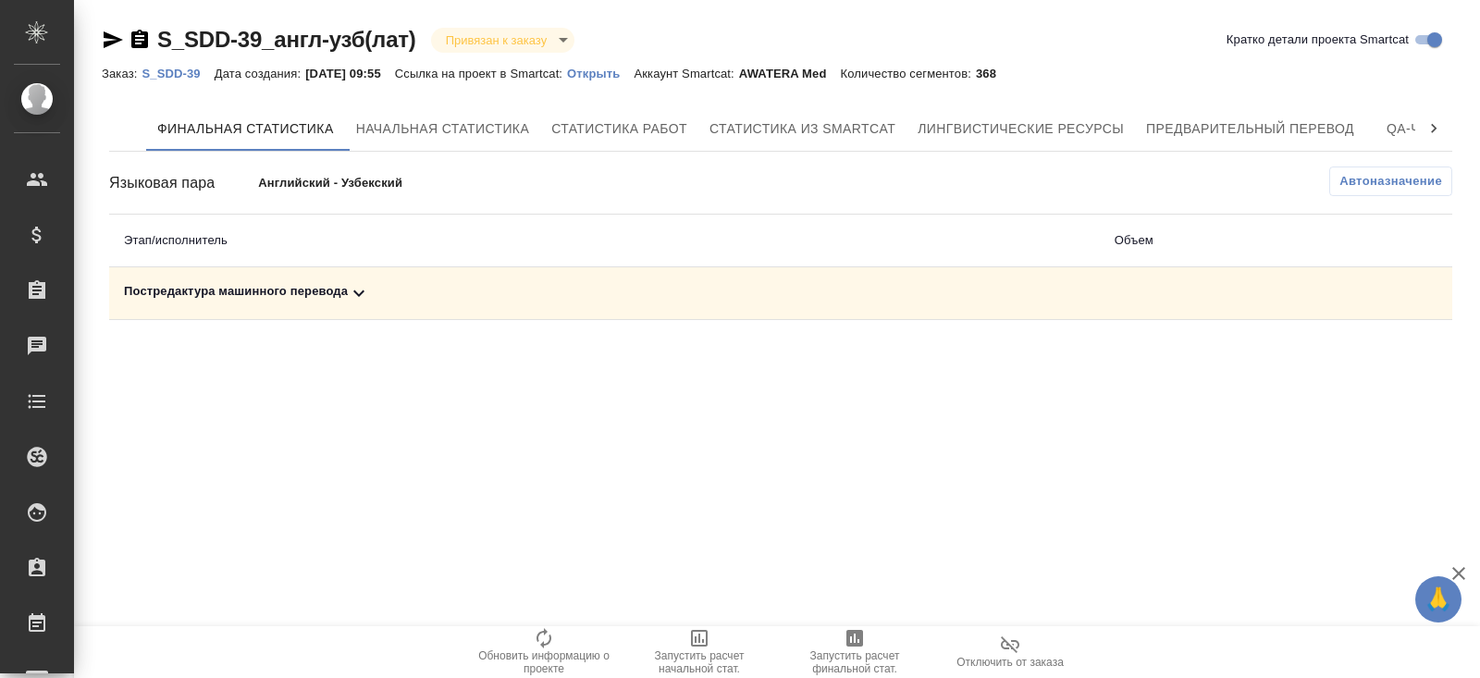
click at [344, 294] on div "Постредактура машинного перевода" at bounding box center [604, 293] width 961 height 22
click at [1372, 182] on span "Автоназначение" at bounding box center [1390, 181] width 103 height 19
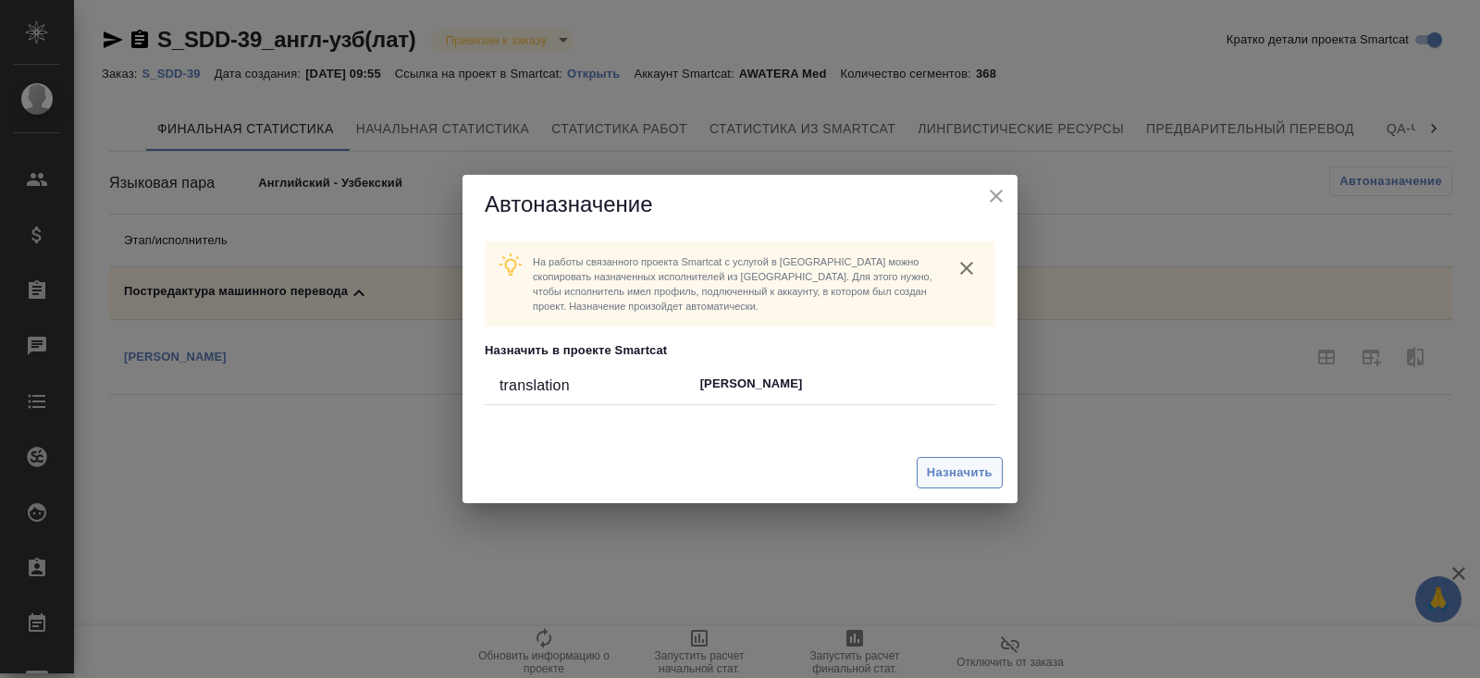
click at [955, 471] on span "Назначить" at bounding box center [960, 473] width 66 height 21
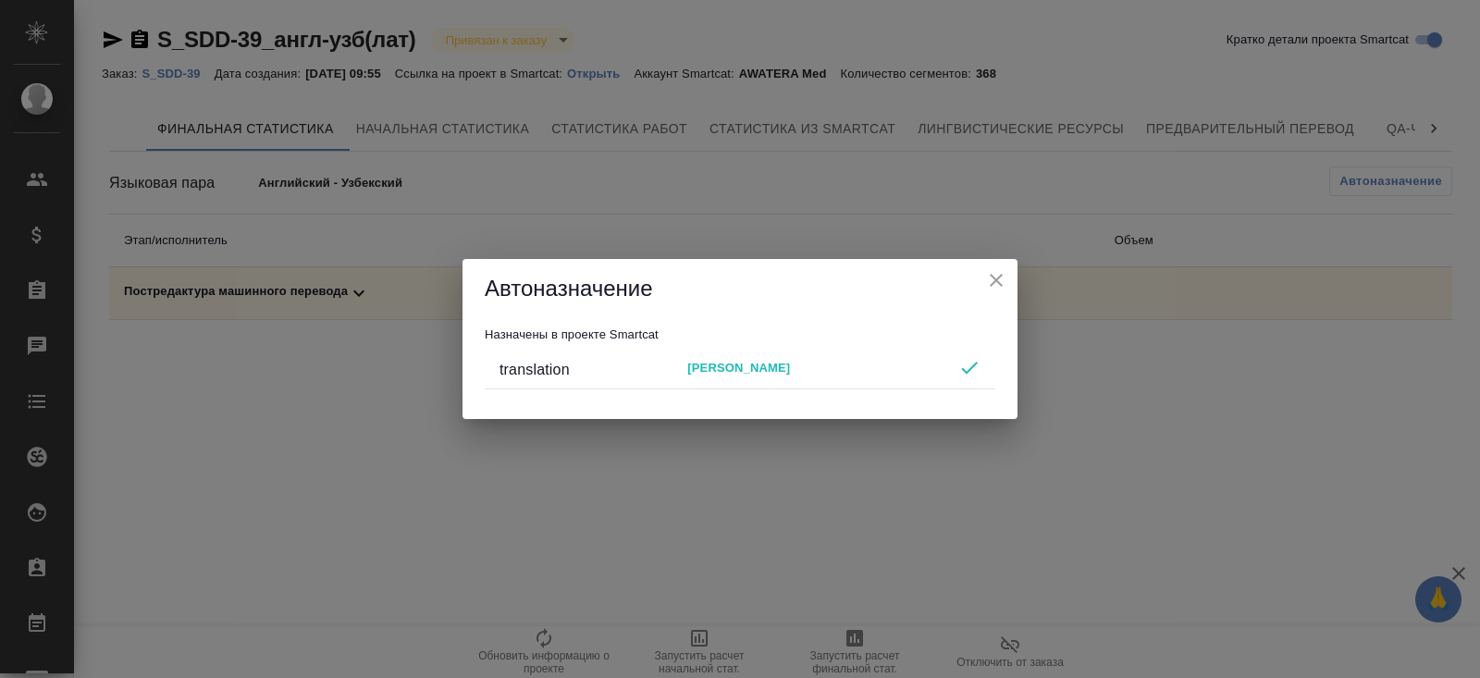
click at [999, 279] on icon "close" at bounding box center [996, 280] width 22 height 22
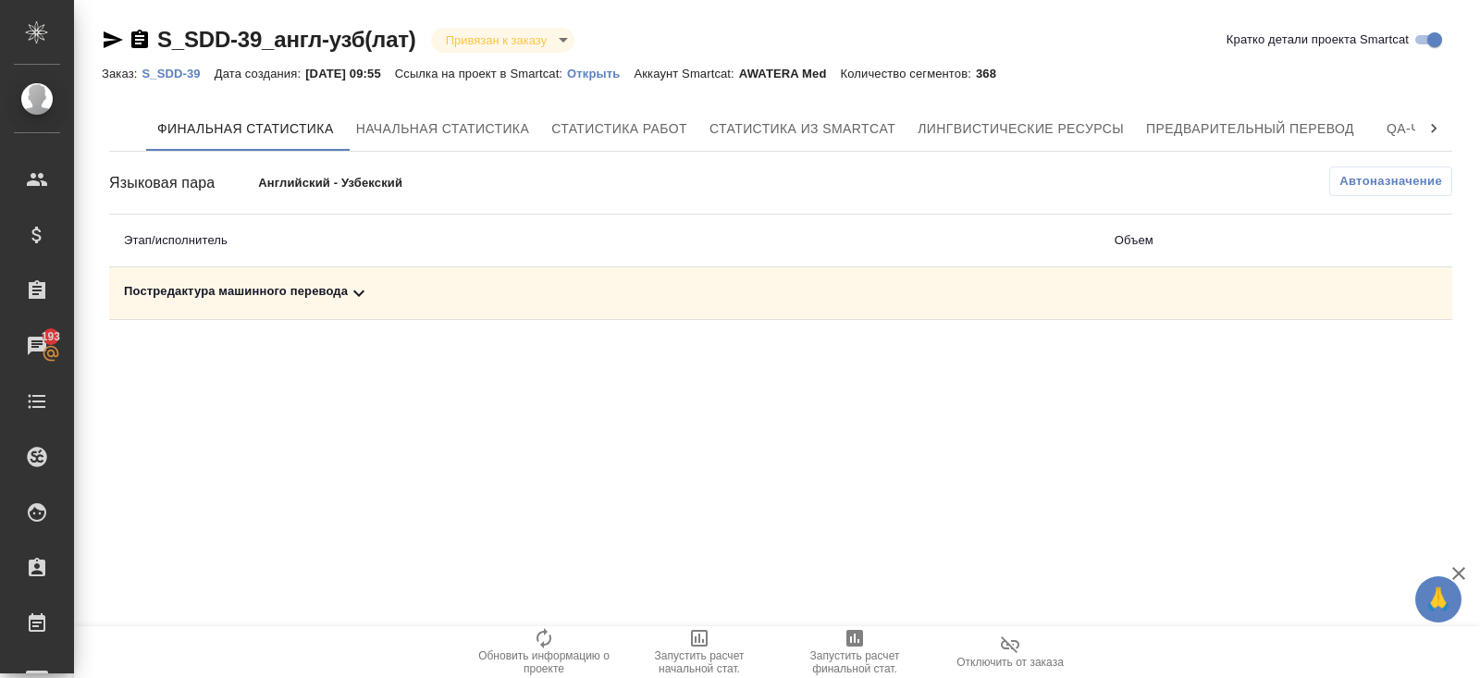
click at [870, 617] on div ".cls-1 fill:#fff; AWATERA [PERSON_NAME] Спецификации Заказы 193 Чаты Todo Проек…" at bounding box center [740, 339] width 1480 height 678
click at [865, 642] on icon "button" at bounding box center [855, 638] width 22 height 22
